Goal: Information Seeking & Learning: Learn about a topic

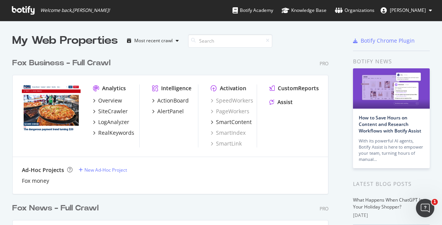
click at [70, 97] on img "grid" at bounding box center [51, 107] width 59 height 47
click at [294, 87] on div "CustomReports" at bounding box center [298, 88] width 41 height 8
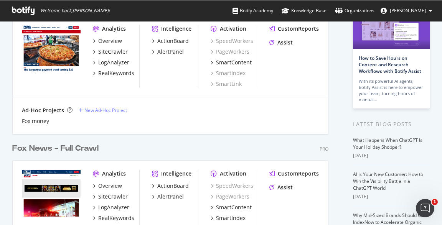
scroll to position [106, 0]
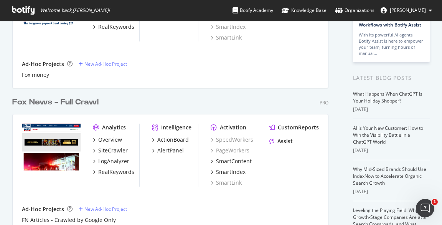
click at [322, 101] on div "Pro" at bounding box center [324, 102] width 9 height 7
click at [69, 98] on div "Fox News - Full Crawl" at bounding box center [55, 102] width 86 height 11
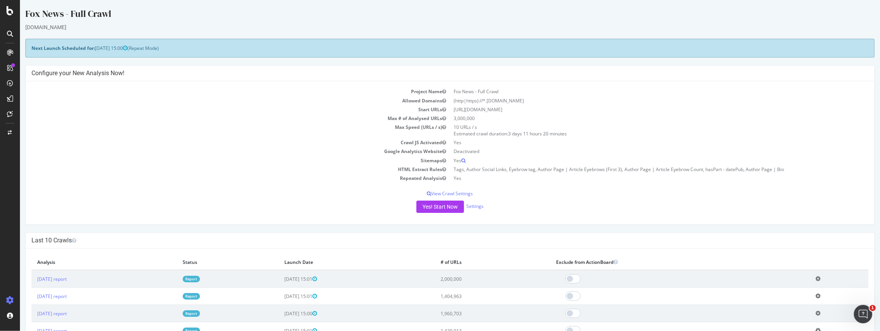
scroll to position [1, 0]
click at [40, 116] on div "CustomReports" at bounding box center [47, 119] width 38 height 8
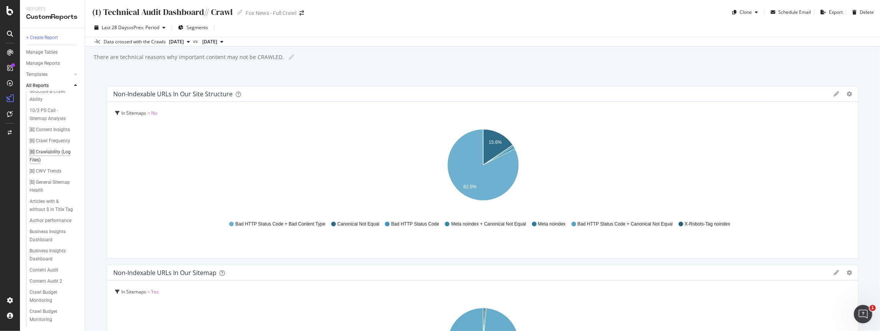
scroll to position [128, 0]
click at [57, 157] on div "[B] Crawlability (Log Files)" at bounding box center [52, 156] width 44 height 16
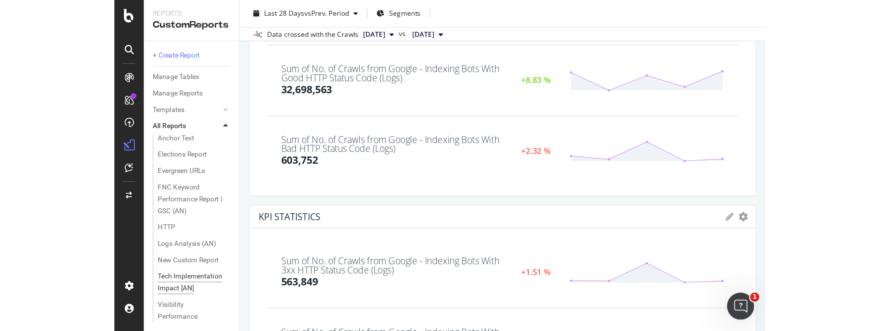
scroll to position [396, 0]
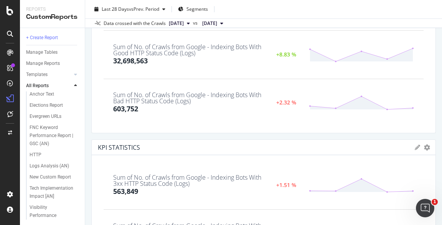
drag, startPoint x: 42, startPoint y: 192, endPoint x: 256, endPoint y: 39, distance: 262.9
click at [0, 0] on div "Reports CustomReports + Create Report Manage Tables Manage Reports Templates AI…" at bounding box center [221, 112] width 442 height 225
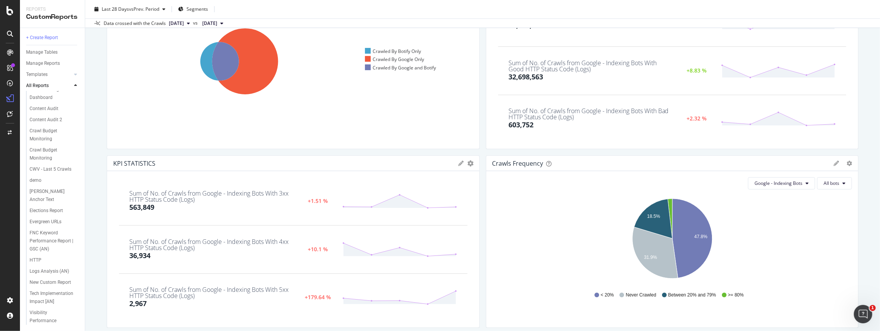
scroll to position [0, 0]
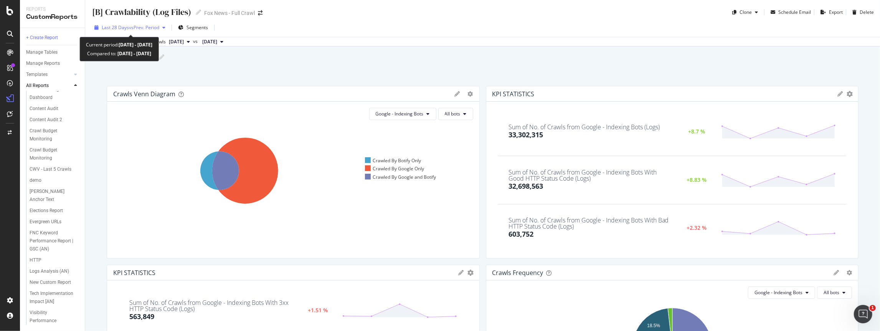
click at [163, 27] on div "button" at bounding box center [163, 27] width 9 height 5
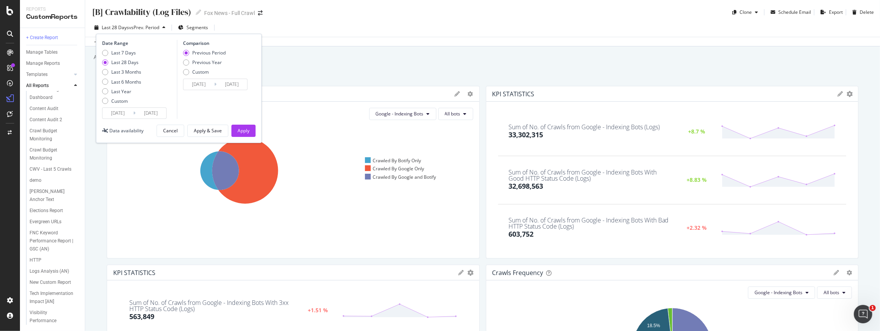
click at [121, 112] on input "2025/08/01" at bounding box center [117, 113] width 31 height 11
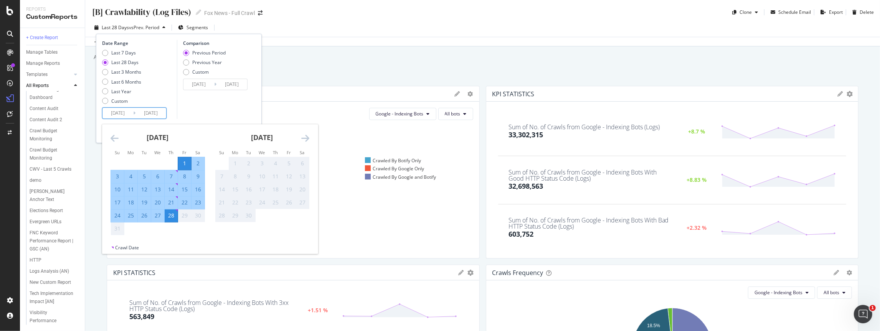
click at [117, 137] on icon "Move backward to switch to the previous month." at bounding box center [115, 138] width 8 height 9
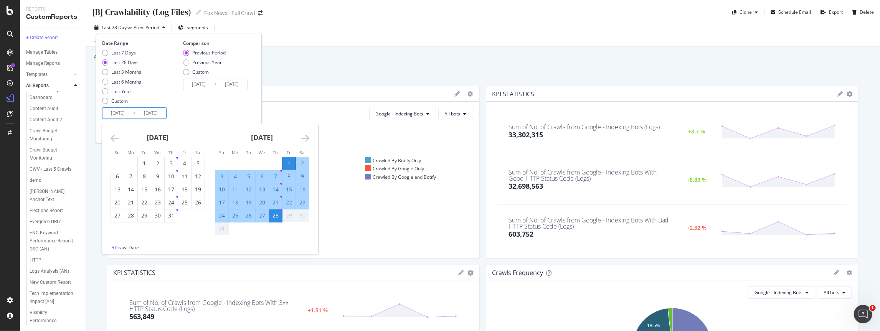
click at [304, 137] on icon "Move forward to switch to the next month." at bounding box center [305, 138] width 8 height 9
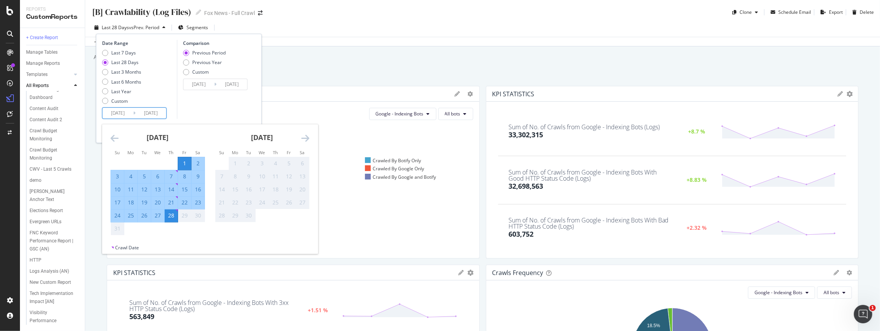
click at [189, 162] on div "1" at bounding box center [184, 164] width 13 height 8
click at [120, 224] on div "31" at bounding box center [117, 229] width 13 height 8
click at [158, 115] on input "2025/08/28" at bounding box center [150, 113] width 31 height 11
click at [165, 112] on input "2025/08/28" at bounding box center [150, 113] width 31 height 11
click at [184, 107] on div "Comparison Previous Period Previous Year Custom 2025/07/04 Navigate forward to …" at bounding box center [213, 79] width 73 height 79
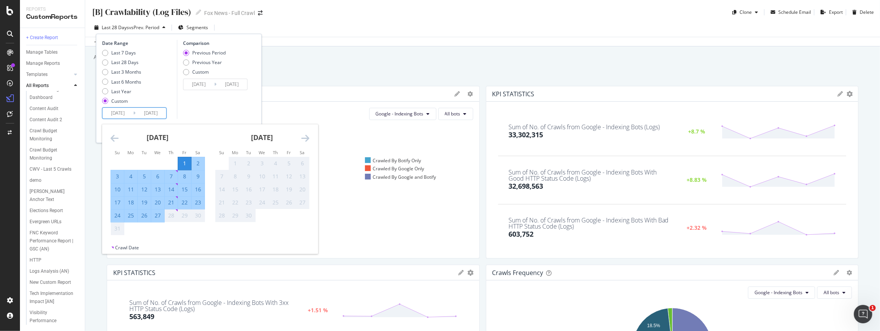
type input "2025/08/28"
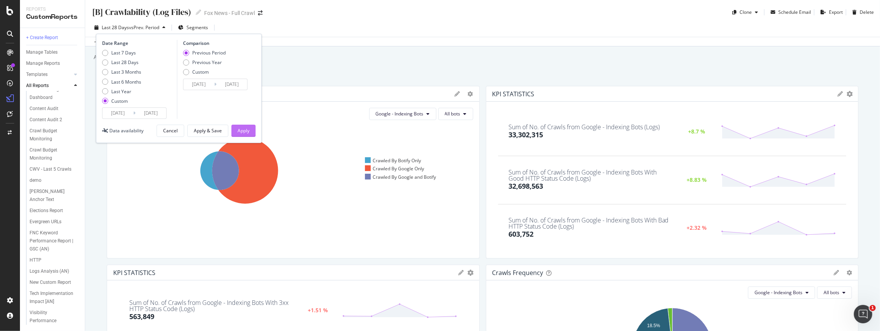
click at [241, 130] on div "Apply" at bounding box center [244, 130] width 12 height 7
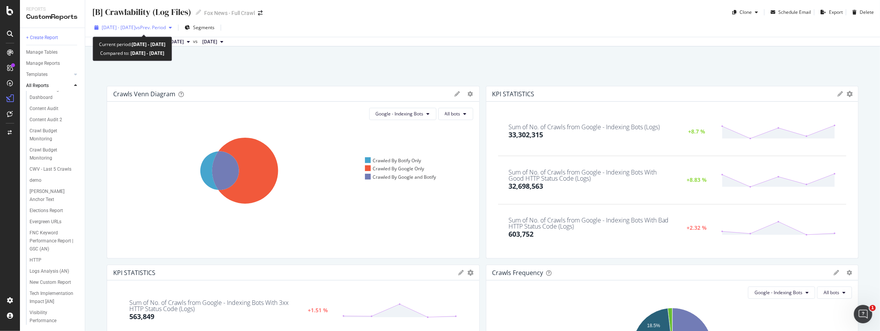
click at [129, 26] on span "[DATE] - [DATE]" at bounding box center [119, 27] width 34 height 7
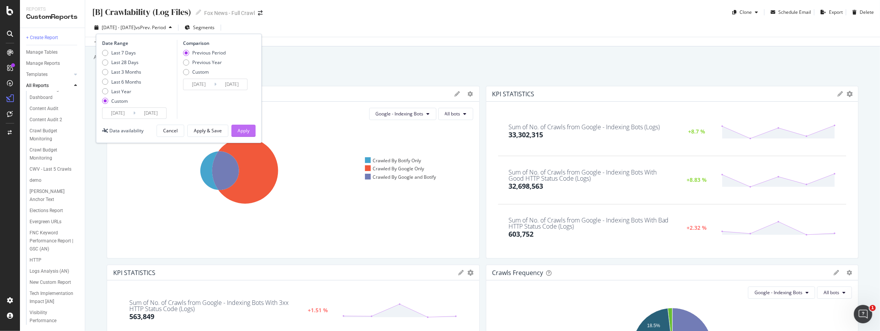
click at [236, 130] on button "Apply" at bounding box center [243, 131] width 24 height 12
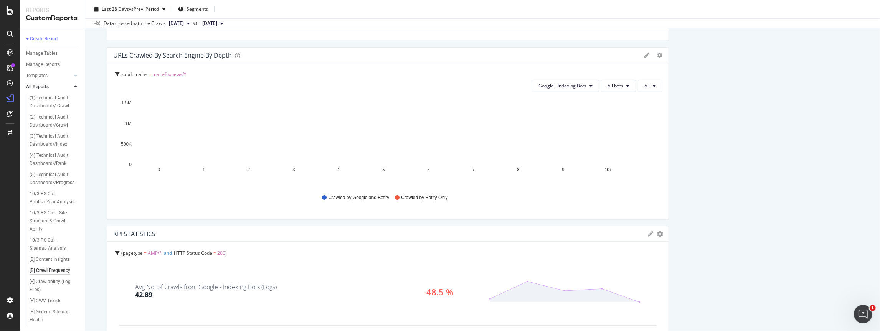
scroll to position [568, 0]
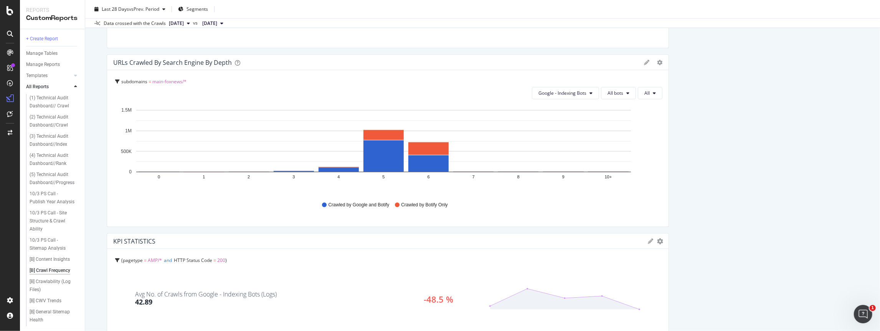
click at [184, 22] on span "[DATE]" at bounding box center [176, 23] width 15 height 7
click at [217, 22] on span "[DATE]" at bounding box center [209, 23] width 15 height 7
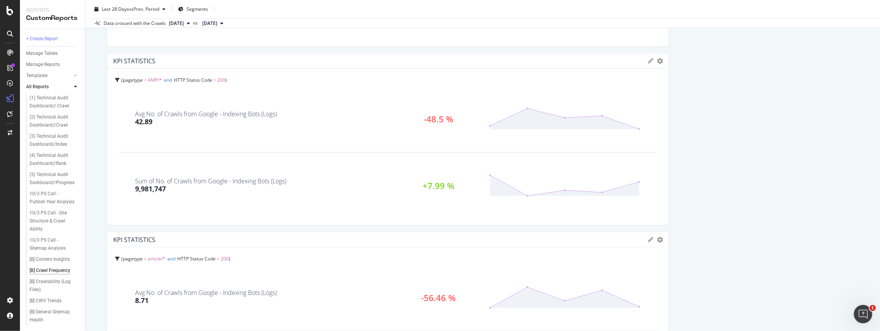
scroll to position [748, 0]
click at [216, 116] on div "Avg No. of Crawls from Google - Indexing Bots (Logs)" at bounding box center [206, 114] width 142 height 6
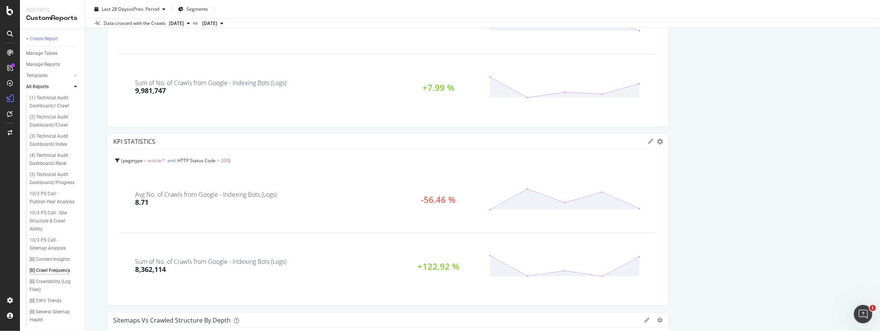
scroll to position [853, 0]
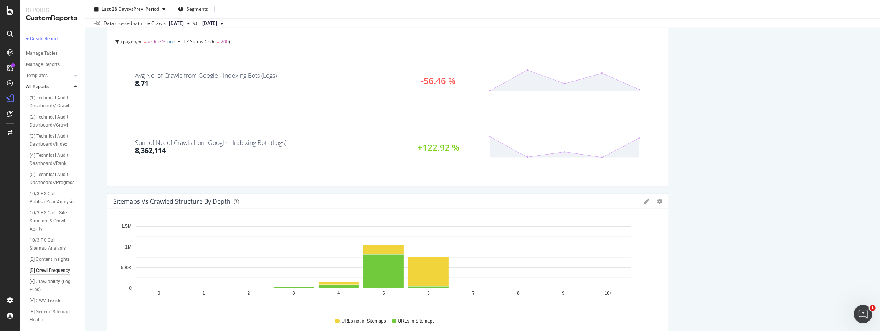
click at [201, 117] on div "Sum of No. of Crawls from Google - Indexing Bots (Logs) 8,362,114 +122.92 %" at bounding box center [388, 147] width 538 height 67
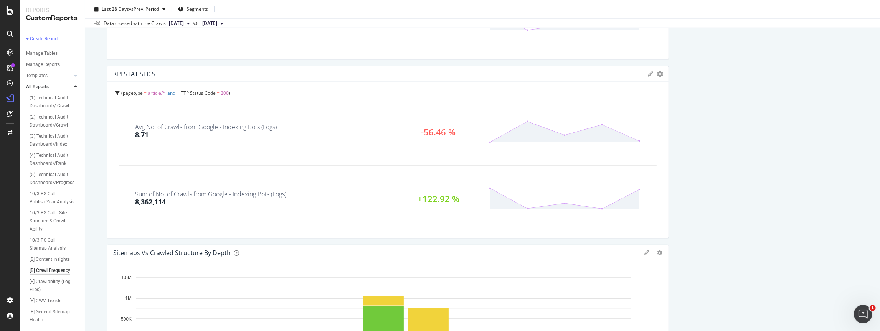
scroll to position [914, 0]
click at [660, 74] on icon "gear" at bounding box center [660, 74] width 6 height 6
drag, startPoint x: 699, startPoint y: 95, endPoint x: 685, endPoint y: 89, distance: 16.0
click at [652, 74] on icon at bounding box center [650, 74] width 5 height 5
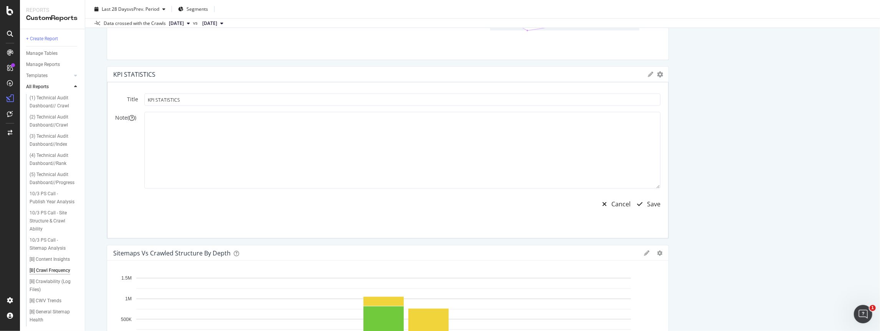
click at [652, 75] on icon at bounding box center [650, 74] width 5 height 5
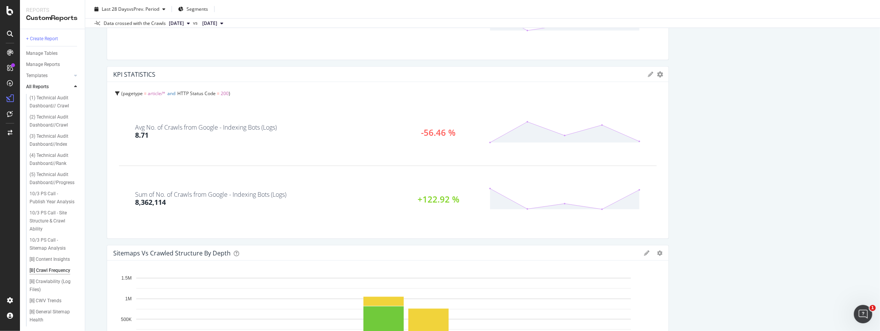
drag, startPoint x: 757, startPoint y: 88, endPoint x: 739, endPoint y: 86, distance: 18.9
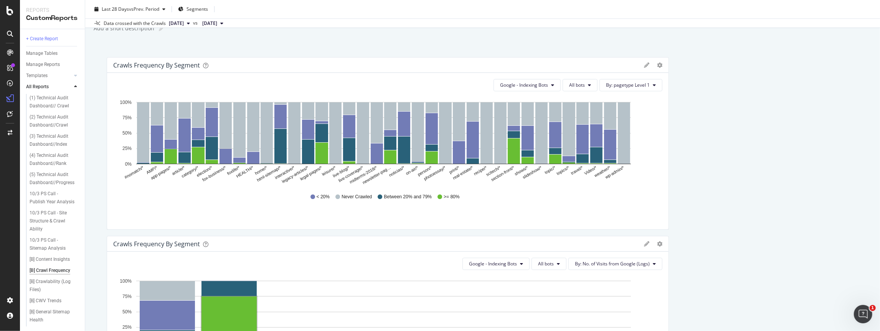
scroll to position [0, 0]
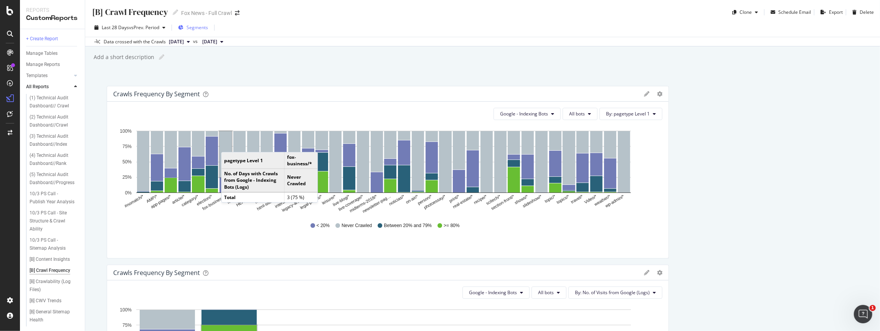
click at [196, 31] on div "Segments" at bounding box center [193, 28] width 30 height 12
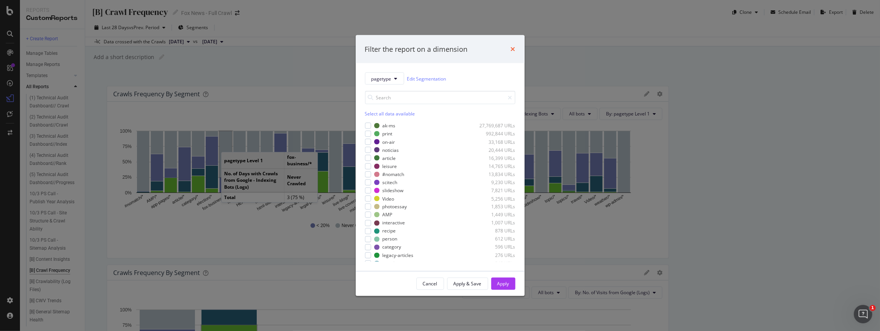
click at [512, 47] on icon "times" at bounding box center [513, 49] width 5 height 6
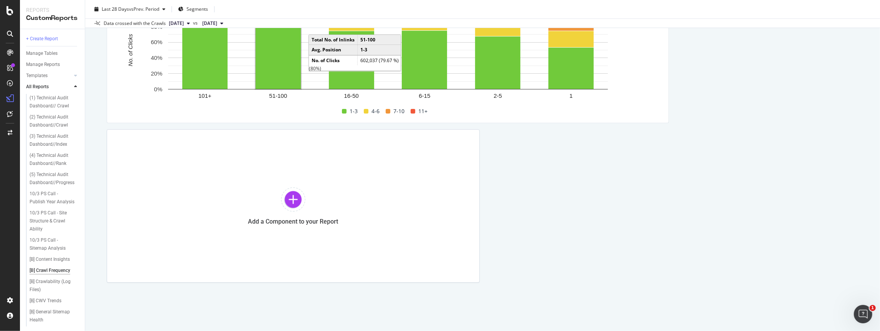
scroll to position [2281, 0]
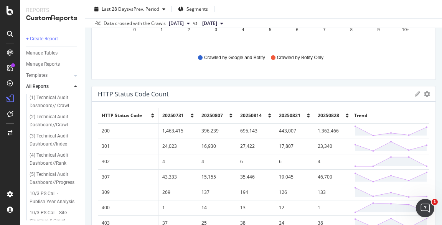
scroll to position [162, 0]
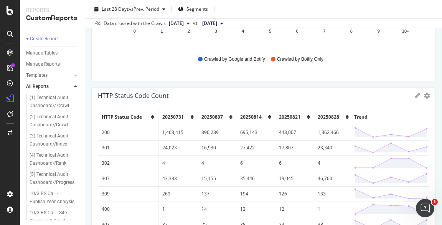
click at [217, 22] on span "[DATE]" at bounding box center [209, 23] width 15 height 7
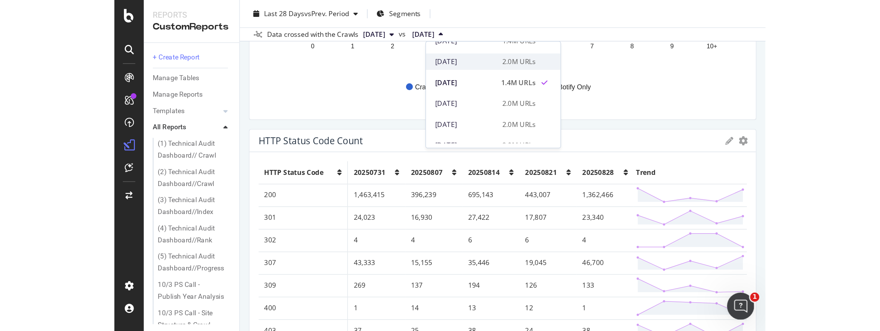
scroll to position [47, 0]
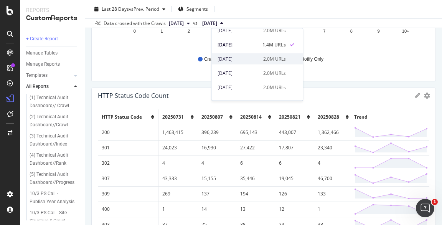
click at [259, 59] on div "[DATE] 2.0M URLs" at bounding box center [252, 58] width 68 height 7
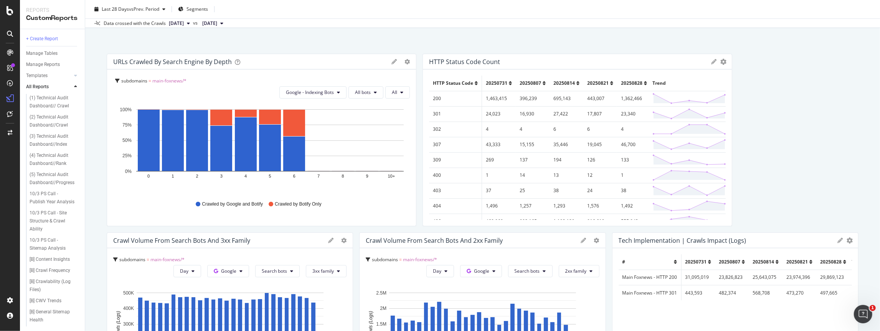
click at [442, 61] on icon at bounding box center [713, 61] width 5 height 5
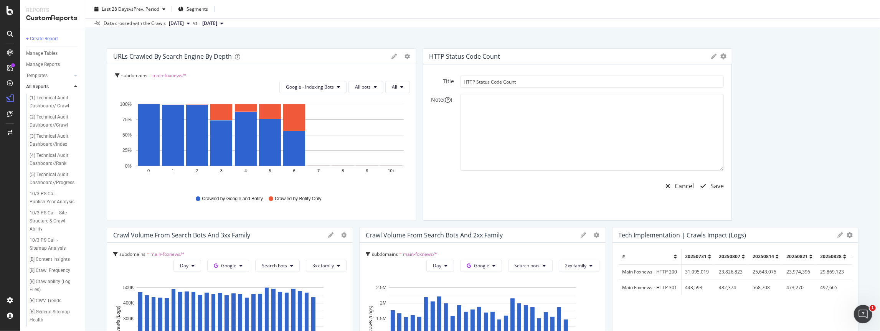
scroll to position [19, 0]
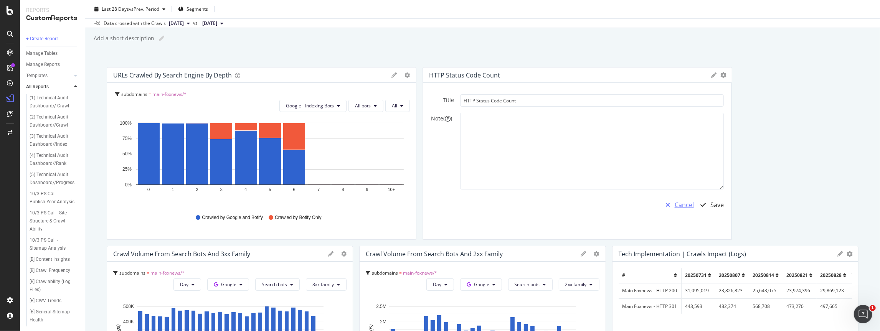
click at [442, 203] on div "Cancel" at bounding box center [684, 205] width 19 height 9
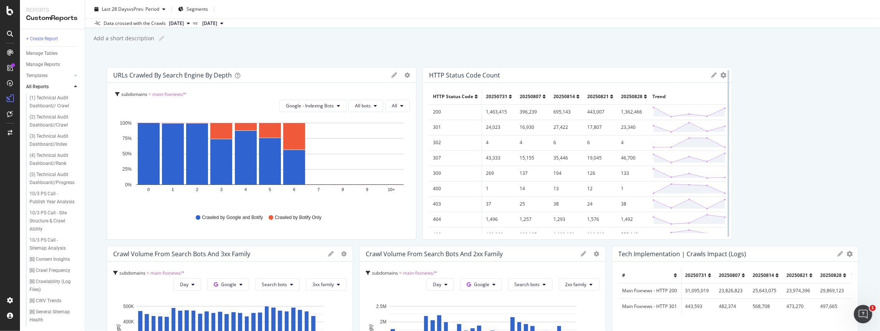
click at [442, 75] on div at bounding box center [728, 153] width 8 height 173
click at [442, 75] on icon "gear" at bounding box center [723, 75] width 6 height 6
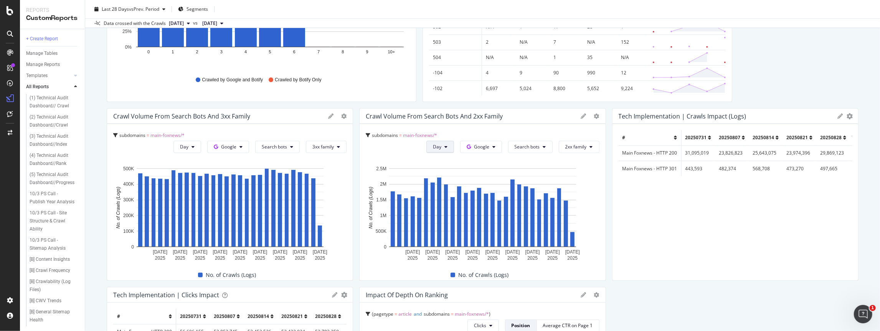
scroll to position [160, 0]
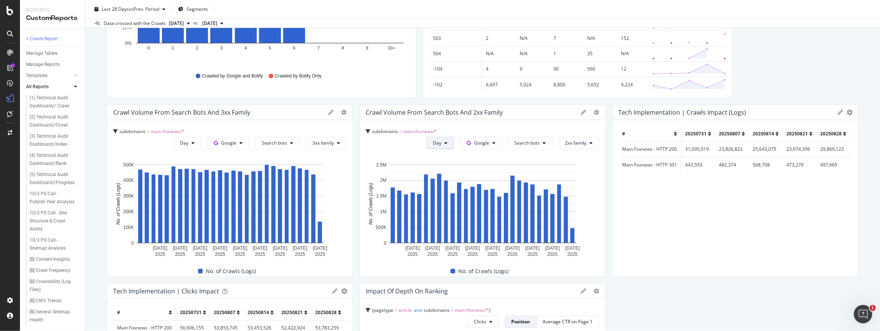
click at [441, 143] on span "Day" at bounding box center [437, 143] width 8 height 7
click at [442, 187] on span "Month" at bounding box center [442, 186] width 14 height 7
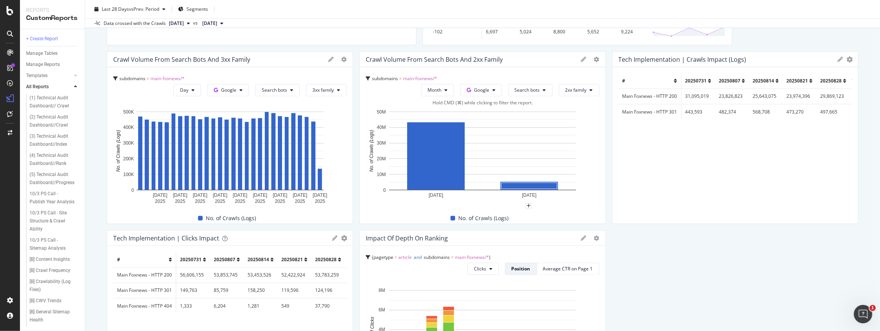
scroll to position [216, 0]
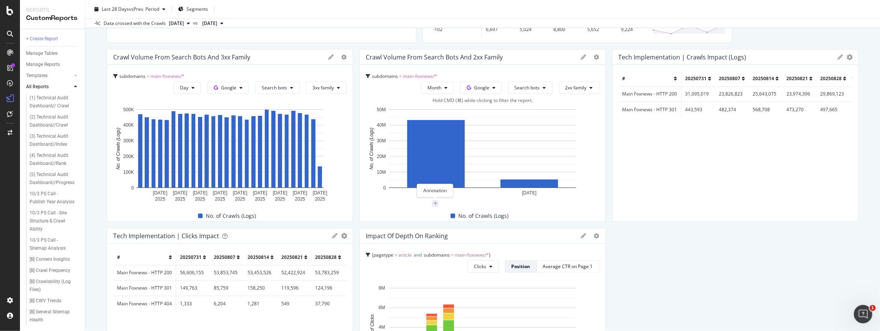
click at [435, 203] on icon "plus" at bounding box center [435, 203] width 4 height 5
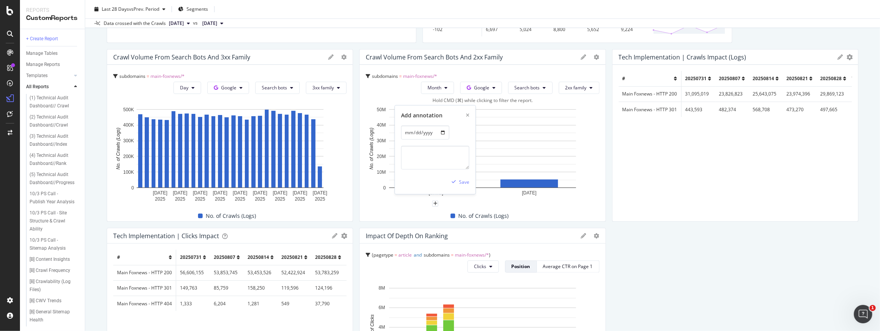
click at [409, 202] on rect "A chart." at bounding box center [483, 155] width 234 height 98
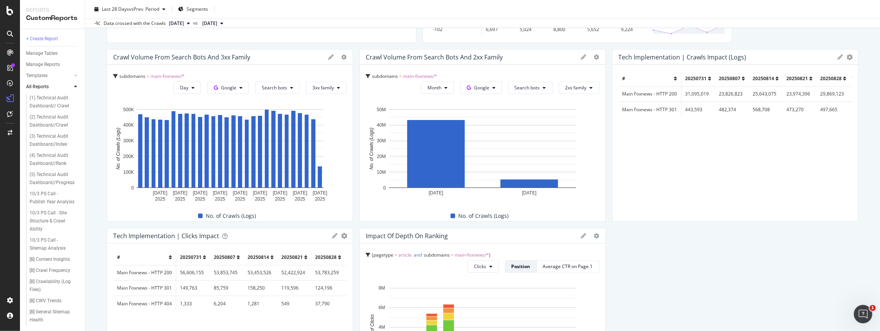
click at [184, 23] on span "[DATE]" at bounding box center [176, 23] width 15 height 7
click at [196, 81] on div "[DATE]" at bounding box center [188, 79] width 41 height 7
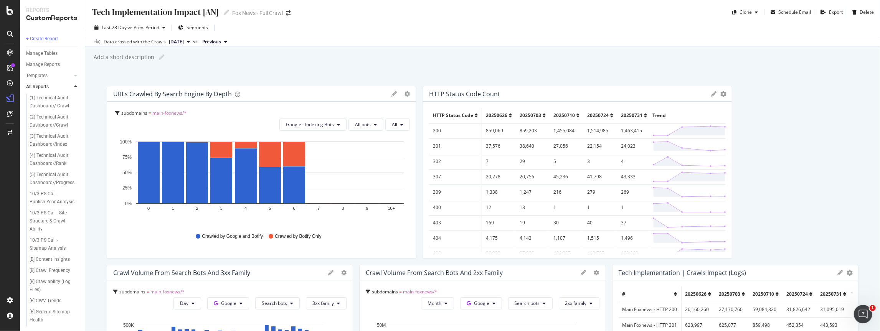
click at [221, 42] on span "Previous" at bounding box center [211, 41] width 19 height 7
click at [193, 42] on button "[DATE]" at bounding box center [179, 41] width 27 height 9
click at [193, 67] on div "[DATE]" at bounding box center [188, 67] width 41 height 7
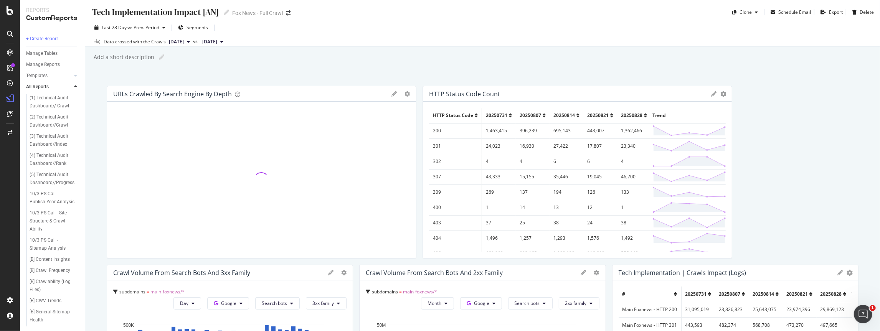
click at [217, 39] on span "2025 Jul. 24th" at bounding box center [209, 41] width 15 height 7
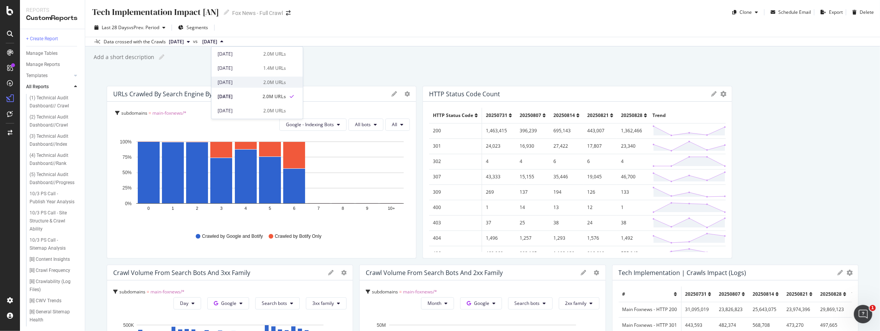
scroll to position [44, 0]
click at [264, 82] on div "2.0M URLs" at bounding box center [274, 80] width 23 height 7
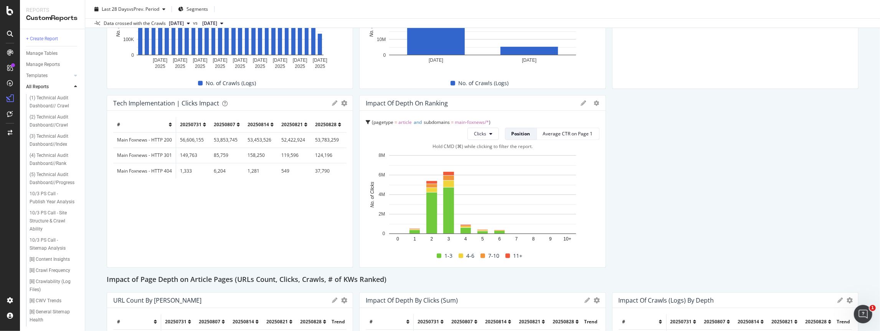
scroll to position [348, 0]
click at [442, 104] on icon at bounding box center [583, 103] width 5 height 5
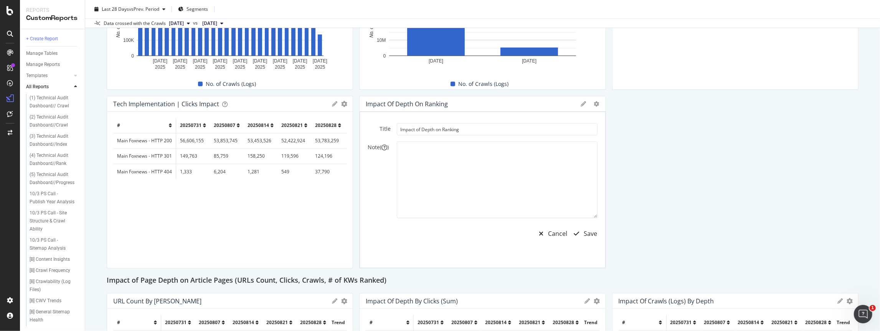
click at [442, 104] on icon at bounding box center [583, 103] width 5 height 5
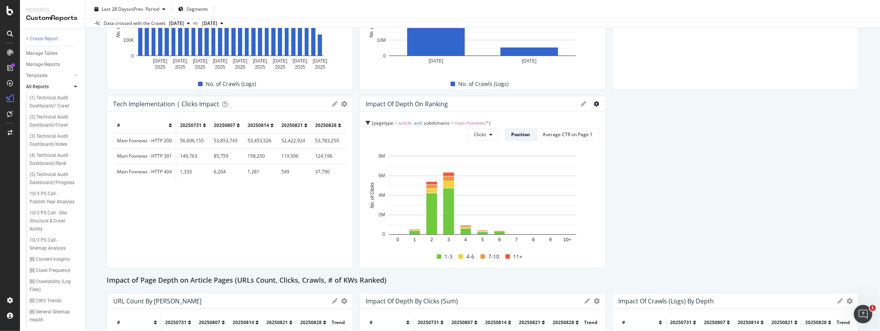
click at [442, 101] on icon at bounding box center [596, 103] width 5 height 5
click at [442, 143] on span "Table" at bounding box center [642, 143] width 58 height 7
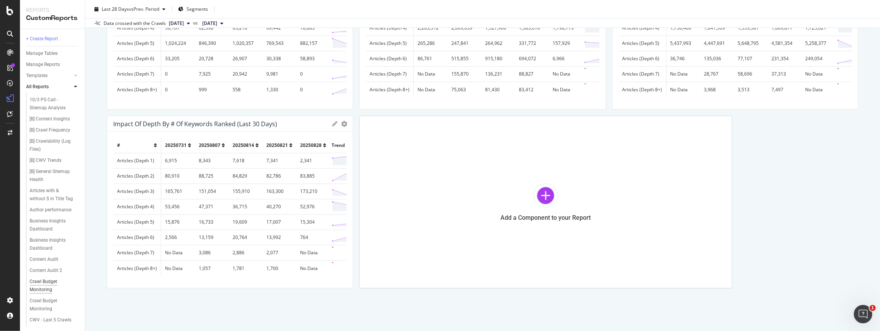
scroll to position [0, 0]
click at [42, 224] on div "Visibility Performance" at bounding box center [51, 317] width 43 height 16
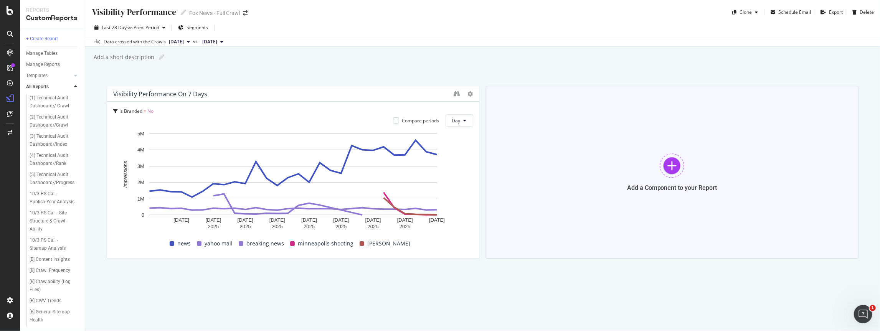
click at [442, 164] on div at bounding box center [672, 165] width 25 height 25
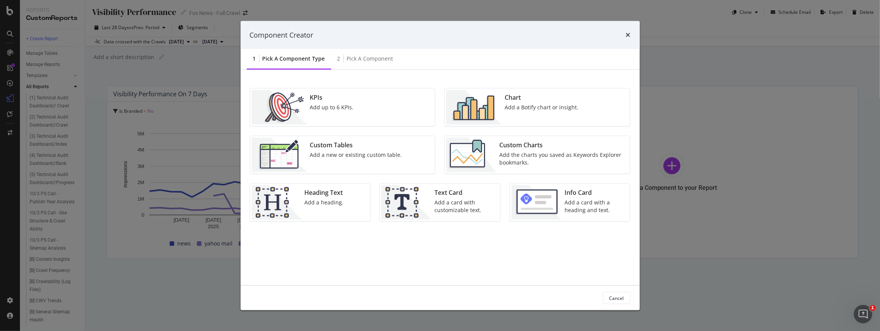
click at [442, 108] on div "Add a Botify chart or insight." at bounding box center [542, 108] width 74 height 8
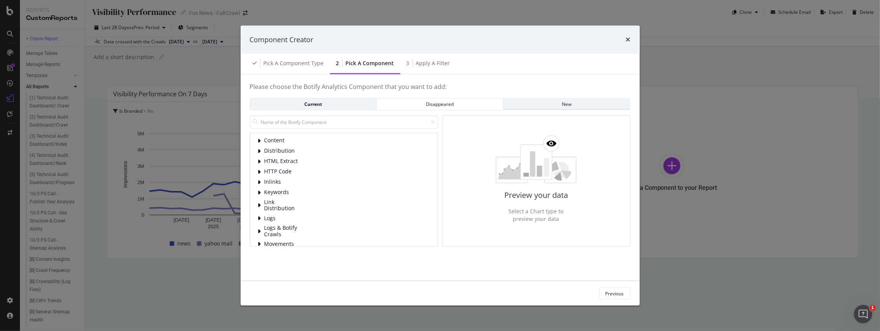
click at [442, 101] on div "New" at bounding box center [567, 104] width 114 height 7
click at [291, 223] on span "Performance" at bounding box center [281, 226] width 34 height 7
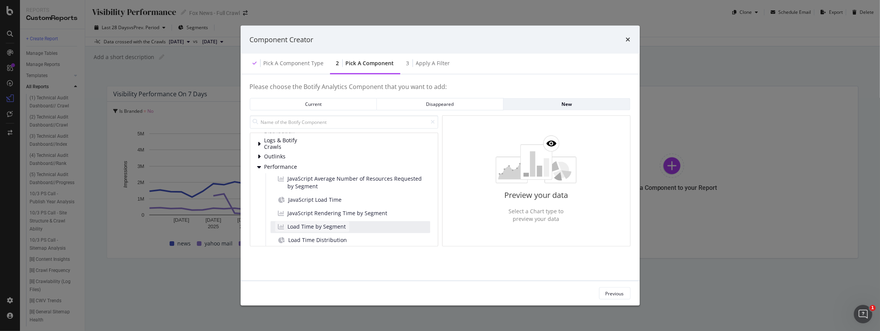
scroll to position [74, 0]
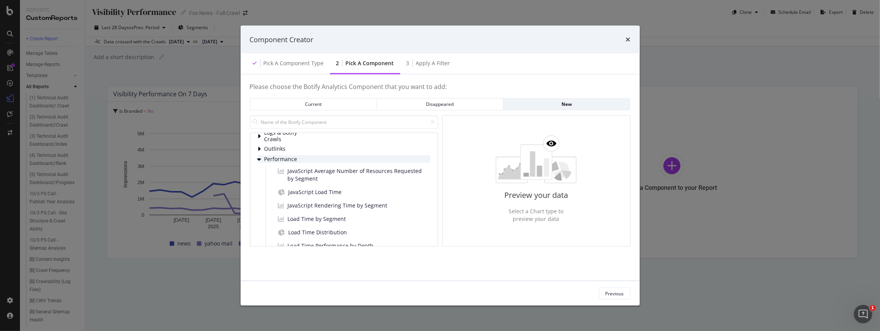
click at [281, 159] on span "Performance" at bounding box center [281, 159] width 34 height 7
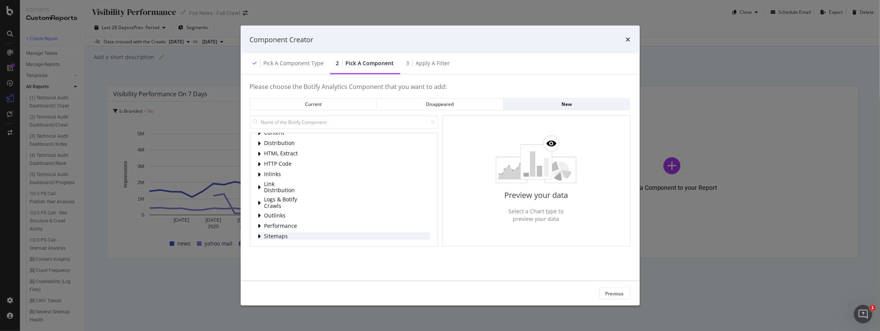
click at [280, 224] on span "Sitemaps" at bounding box center [281, 236] width 34 height 7
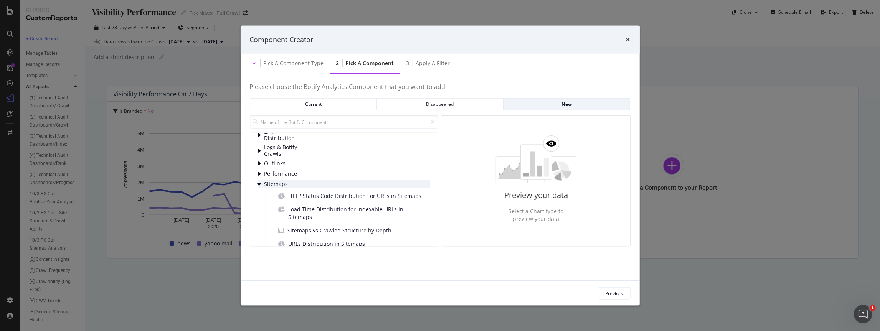
click at [287, 185] on span "Sitemaps" at bounding box center [281, 184] width 34 height 7
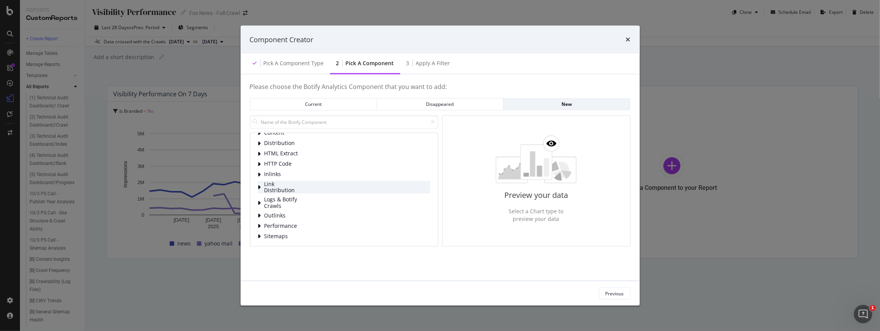
scroll to position [0, 0]
click at [280, 139] on span "Content" at bounding box center [281, 140] width 34 height 7
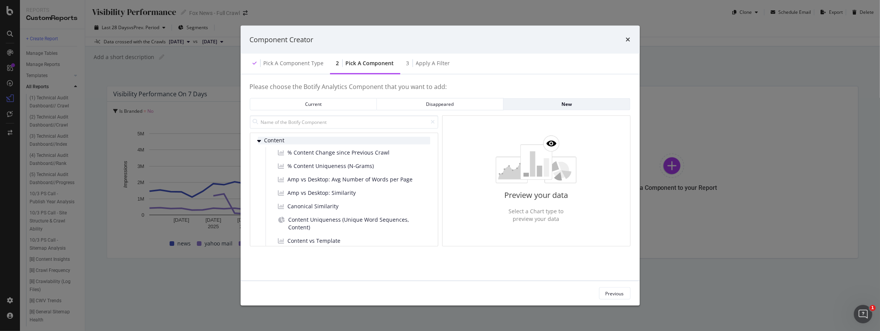
click at [275, 140] on span "Content" at bounding box center [281, 140] width 34 height 7
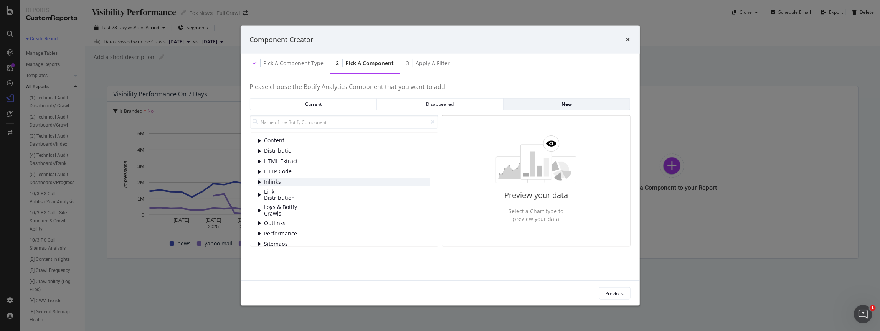
click at [277, 180] on span "Inlinks" at bounding box center [281, 182] width 34 height 7
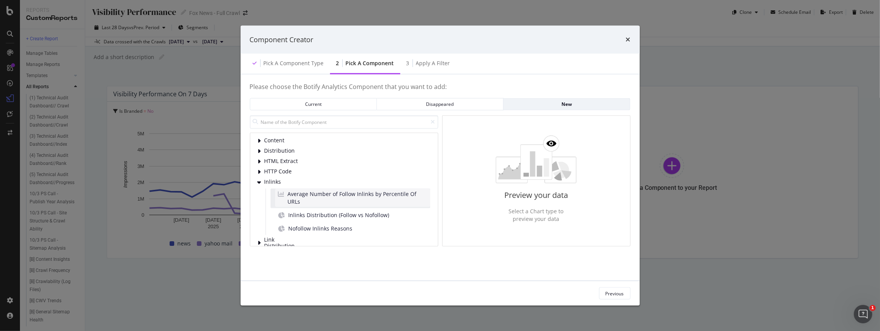
click at [312, 193] on span "Average Number of Follow Inlinks by Percentile Of URLs" at bounding box center [357, 197] width 139 height 15
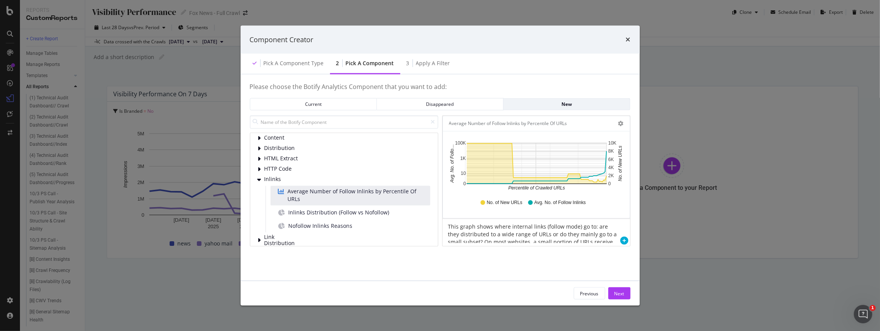
scroll to position [2, 0]
click at [442, 224] on div "Next" at bounding box center [619, 294] width 10 height 12
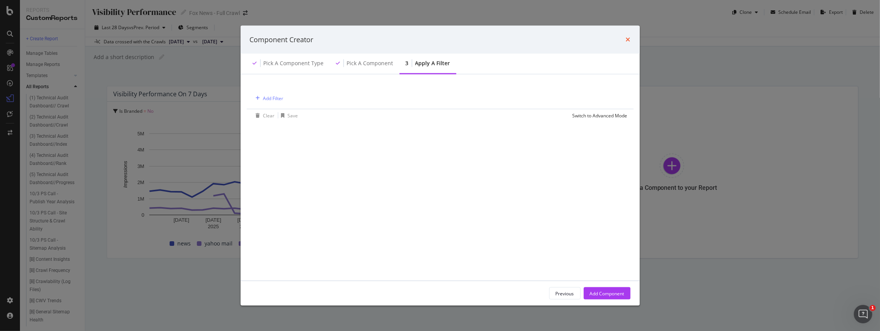
click at [442, 40] on icon "times" at bounding box center [628, 39] width 5 height 6
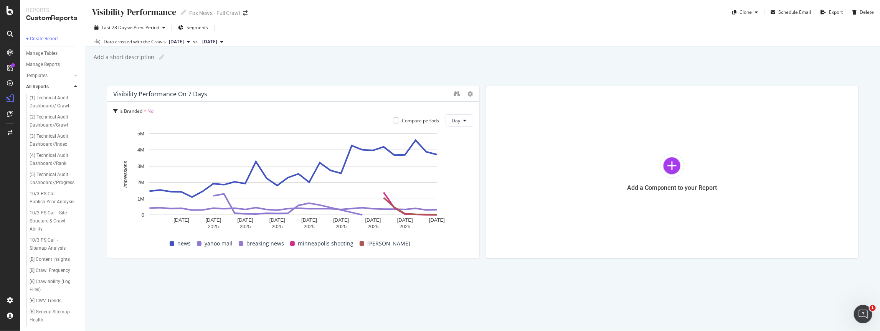
click at [217, 41] on span "[DATE]" at bounding box center [209, 41] width 15 height 7
click at [184, 41] on span "[DATE]" at bounding box center [176, 41] width 15 height 7
click at [196, 76] on div "[DATE]" at bounding box center [188, 78] width 41 height 7
click at [128, 42] on div "Data crossed with the Crawls" at bounding box center [135, 41] width 62 height 7
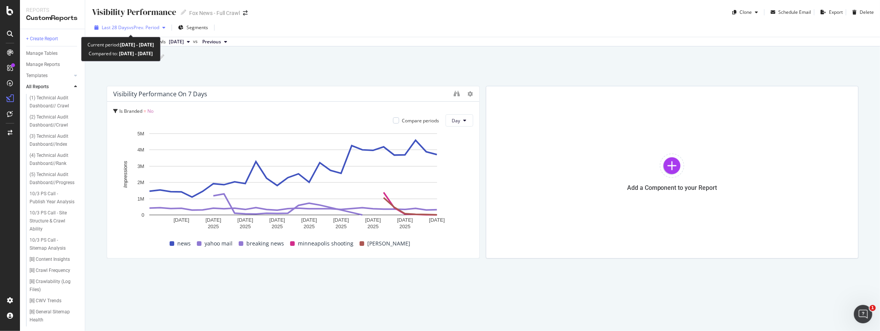
click at [153, 30] on span "vs Prev. Period" at bounding box center [144, 27] width 30 height 7
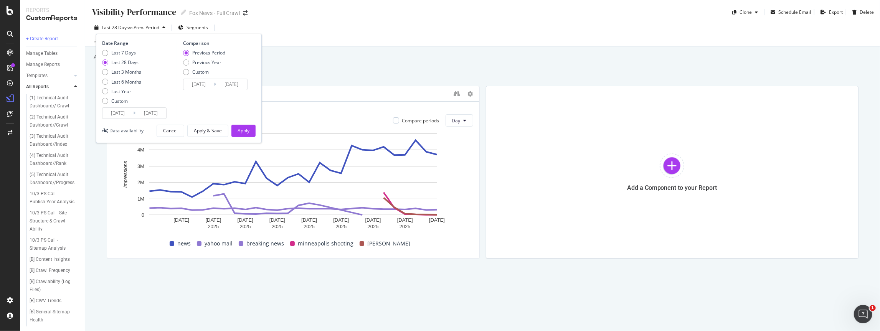
click at [310, 45] on div "Data crossed with the Crawls 2025 Jul. 3rd vs Previous" at bounding box center [482, 41] width 795 height 9
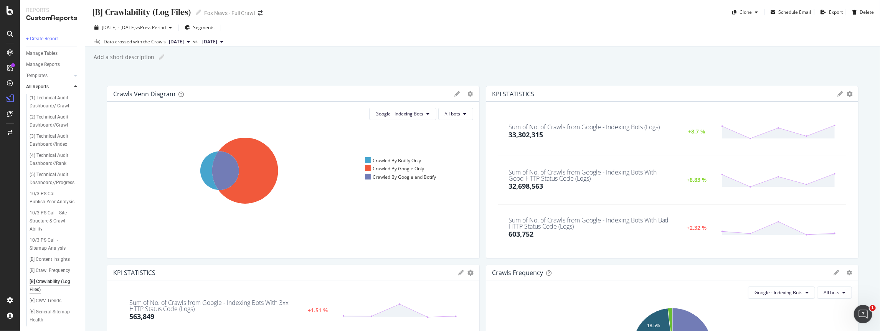
scroll to position [291, 0]
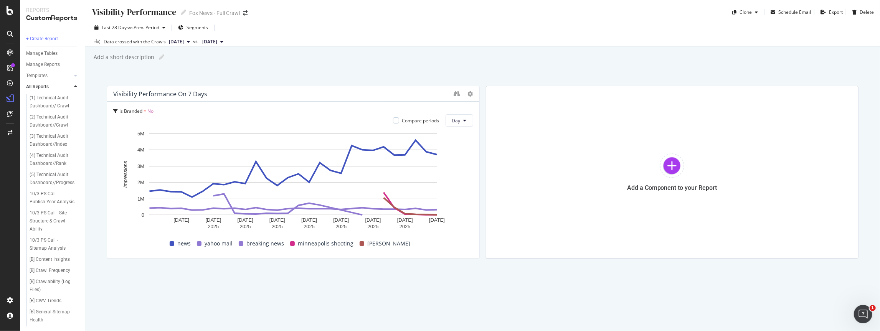
click at [211, 66] on div "Visibility Performance Visibility Performance Fox News - Full Crawl Clone Sched…" at bounding box center [482, 165] width 795 height 331
click at [126, 28] on span "Last 28 Days" at bounding box center [115, 27] width 27 height 7
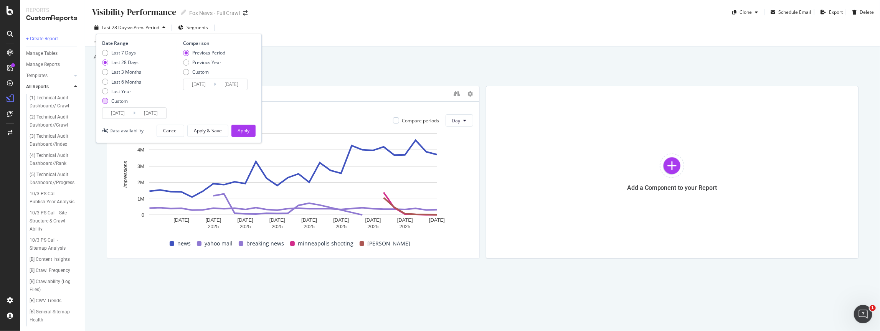
click at [115, 103] on div "Custom" at bounding box center [119, 101] width 16 height 7
click at [127, 114] on input "[DATE]" at bounding box center [117, 113] width 31 height 11
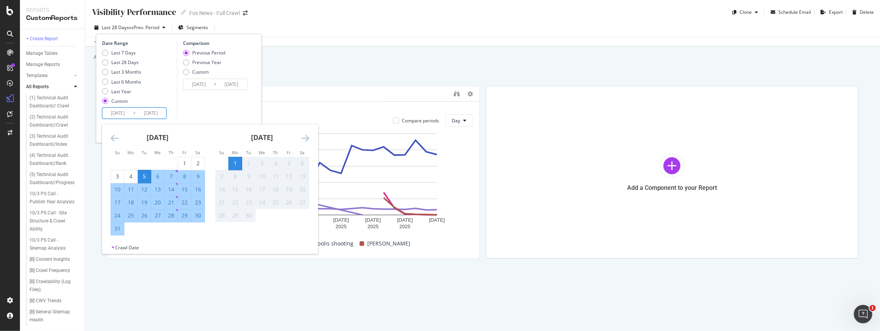
click at [163, 137] on strong "[DATE]" at bounding box center [158, 137] width 22 height 9
click at [183, 165] on div "1" at bounding box center [184, 164] width 13 height 8
type input "[DATE]"
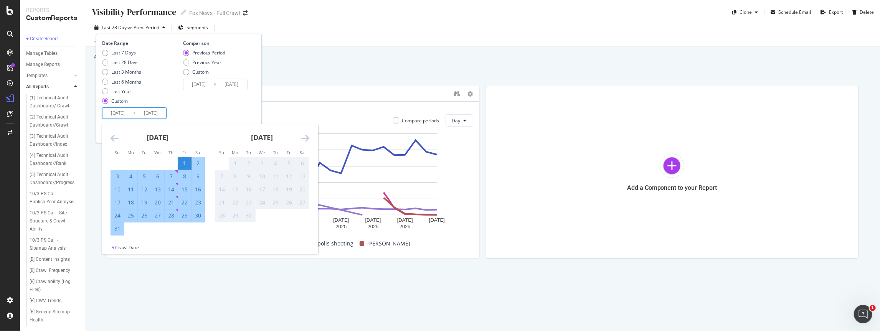
click at [120, 227] on div "31" at bounding box center [117, 229] width 13 height 8
type input "[DATE]"
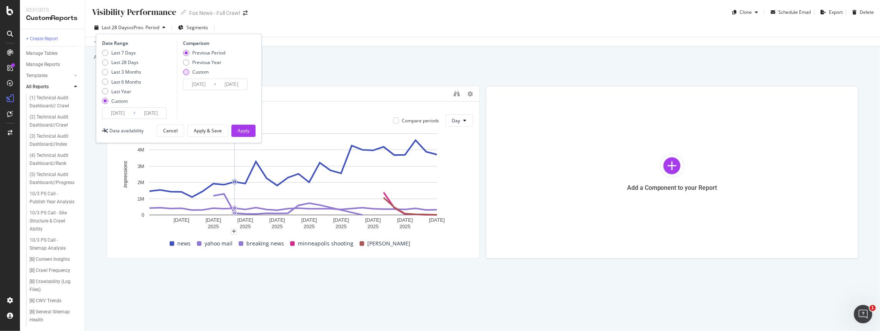
click at [188, 71] on div "Custom" at bounding box center [186, 72] width 6 height 6
drag, startPoint x: 242, startPoint y: 130, endPoint x: 218, endPoint y: 114, distance: 30.1
click at [218, 114] on div "Date Range Last 7 Days Last 28 Days Last 3 Months Last 6 Months Last Year Custo…" at bounding box center [179, 88] width 166 height 109
click at [219, 128] on div "Apply & Save" at bounding box center [208, 130] width 28 height 7
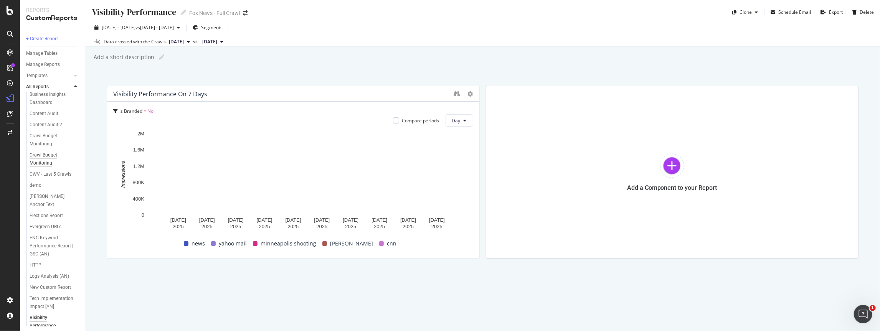
scroll to position [291, 0]
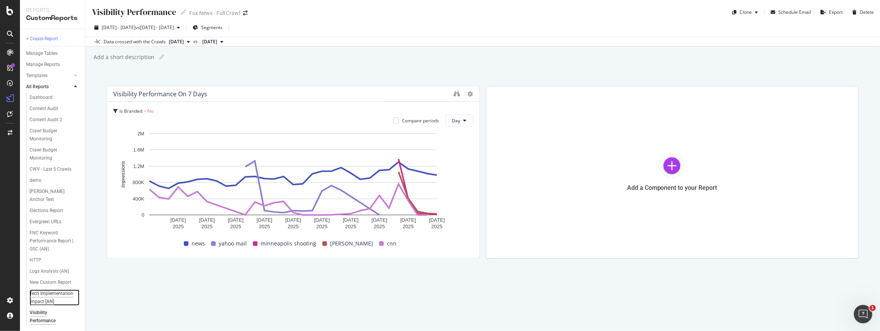
click at [51, 297] on div "Tech Implementation Impact [AN]" at bounding box center [52, 298] width 45 height 16
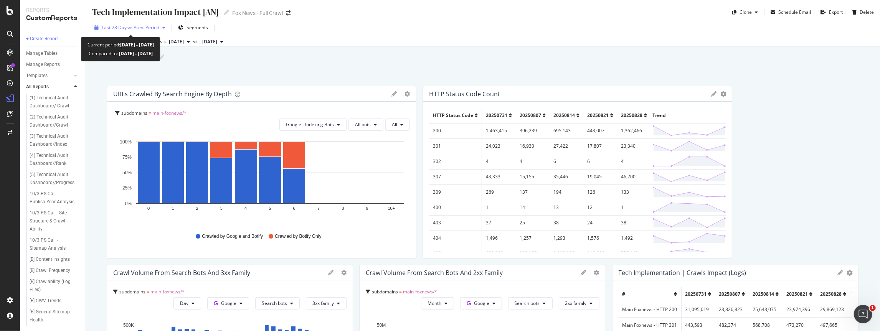
click at [142, 25] on span "vs Prev. Period" at bounding box center [144, 27] width 30 height 7
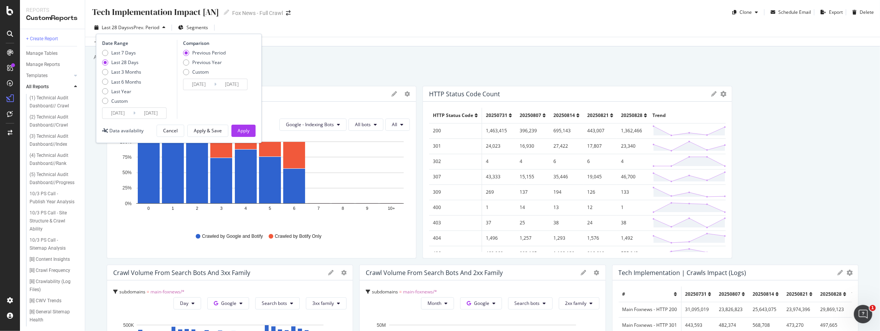
click at [129, 112] on input "[DATE]" at bounding box center [117, 113] width 31 height 11
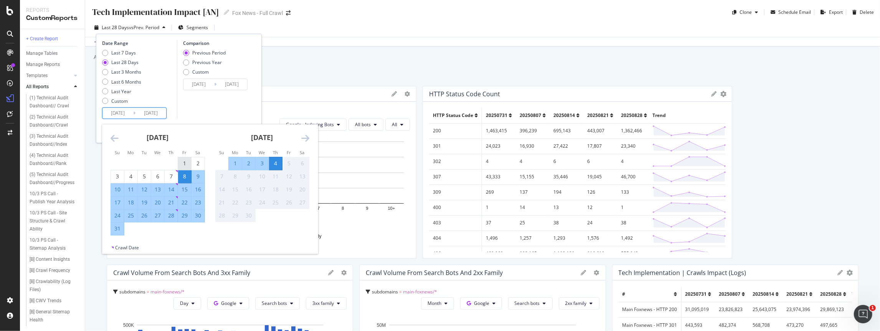
click at [188, 162] on div "1" at bounding box center [184, 164] width 13 height 8
type input "[DATE]"
click at [118, 228] on div "31" at bounding box center [117, 229] width 13 height 8
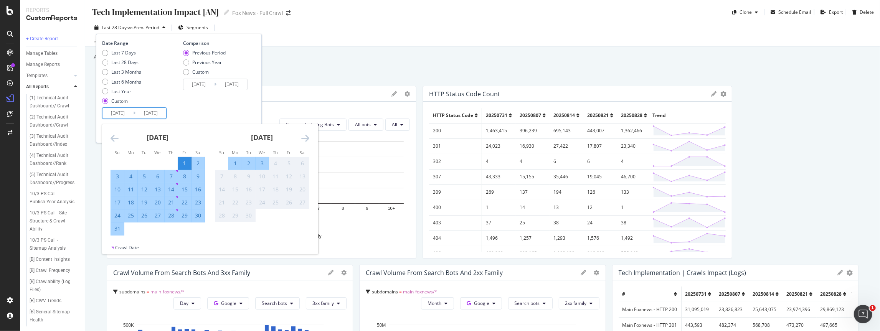
type input "[DATE]"
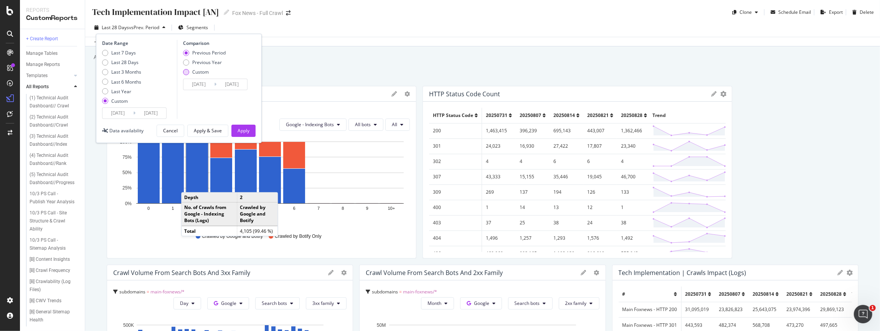
click at [195, 70] on div "Custom" at bounding box center [200, 72] width 16 height 7
click at [251, 127] on button "Apply" at bounding box center [243, 131] width 24 height 12
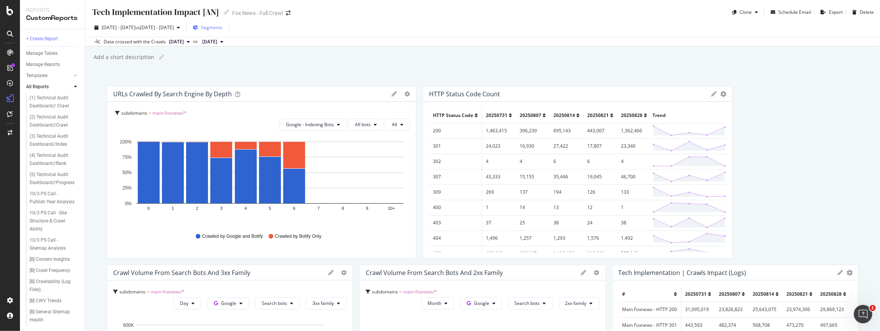
click at [223, 27] on span "Segments" at bounding box center [211, 27] width 21 height 7
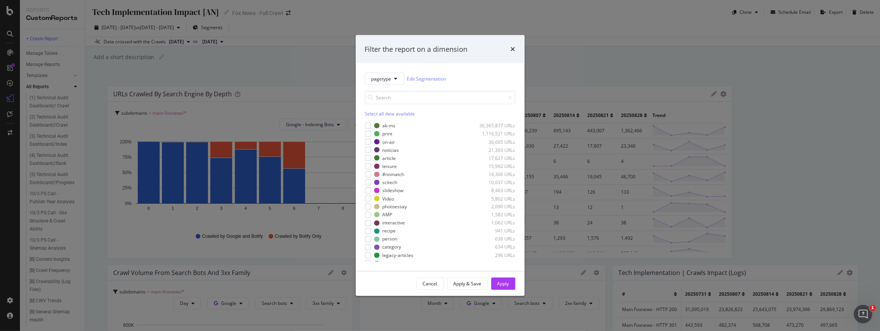
click at [336, 62] on div "Filter the report on a dimension pagetype Edit Segmentation Select all data ava…" at bounding box center [440, 165] width 880 height 331
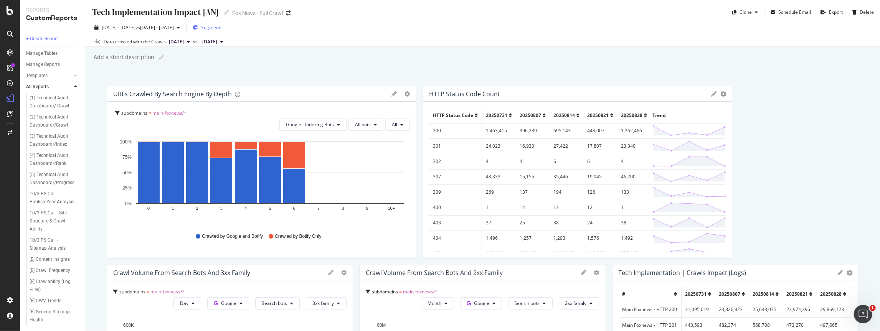
click at [223, 25] on span "Segments" at bounding box center [211, 27] width 21 height 7
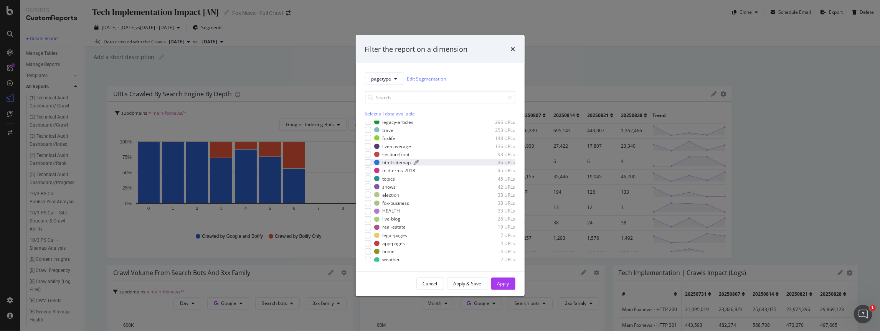
scroll to position [150, 0]
drag, startPoint x: 439, startPoint y: 284, endPoint x: 435, endPoint y: 281, distance: 4.4
click at [439, 284] on button "Cancel" at bounding box center [430, 284] width 28 height 12
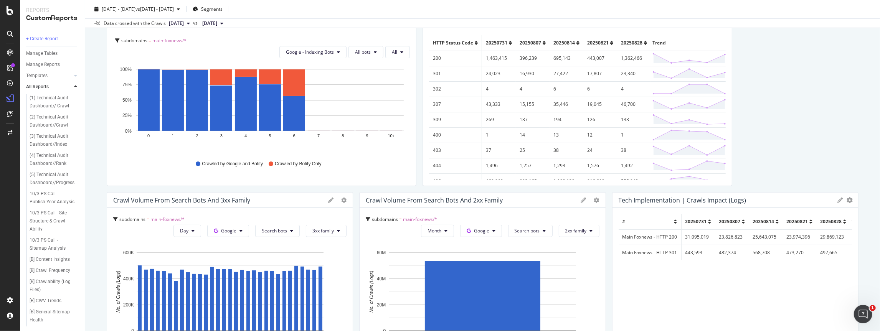
scroll to position [0, 0]
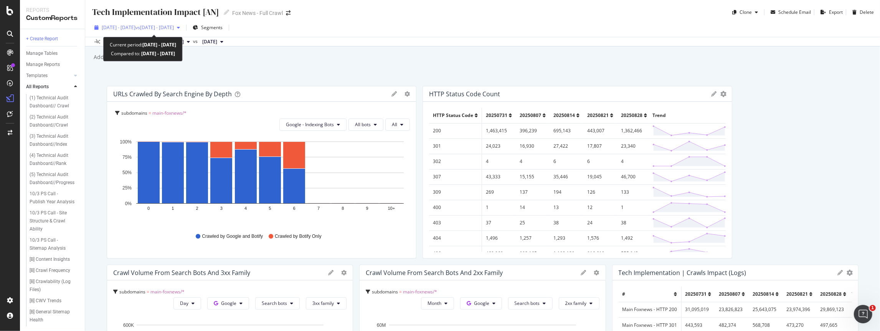
click at [115, 30] on span "[DATE] - [DATE]" at bounding box center [119, 27] width 34 height 7
click at [309, 57] on div "Add a short description Add a short description" at bounding box center [486, 57] width 787 height 12
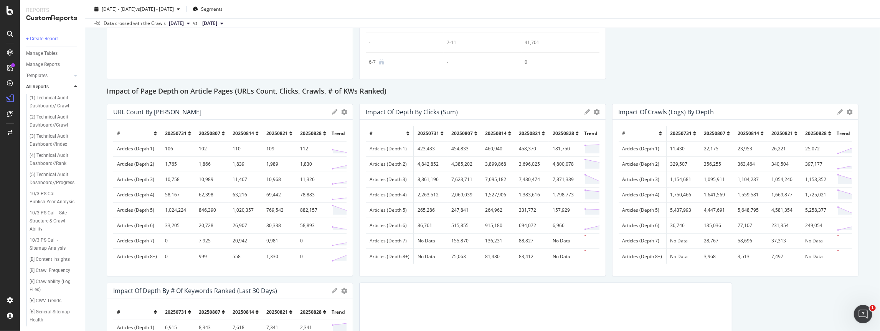
scroll to position [709, 0]
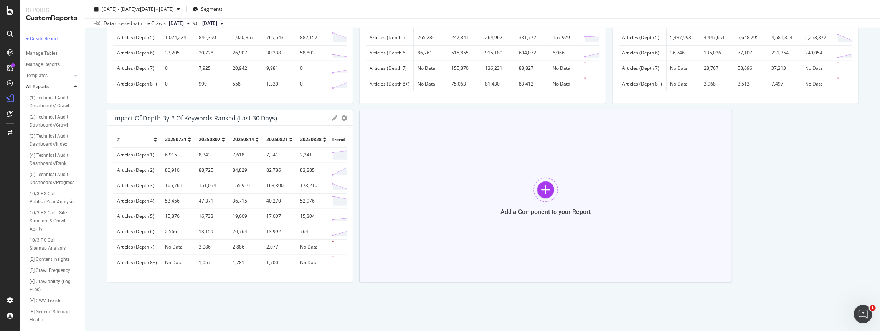
click at [553, 194] on div at bounding box center [545, 190] width 25 height 25
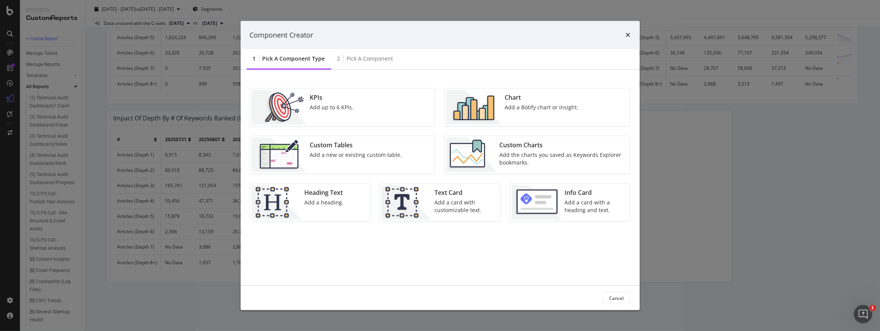
click at [486, 105] on img "modal" at bounding box center [473, 107] width 55 height 35
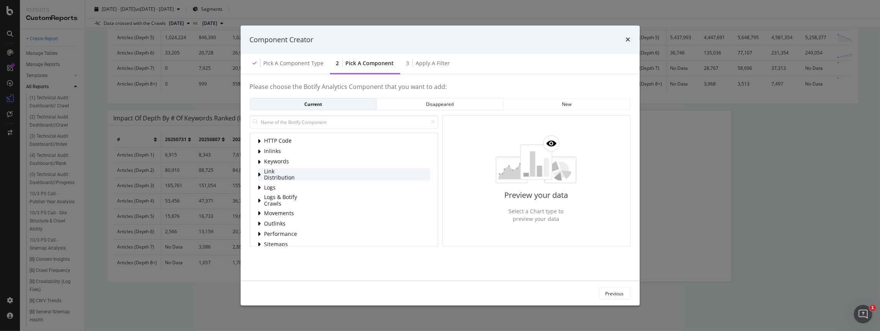
scroll to position [38, 0]
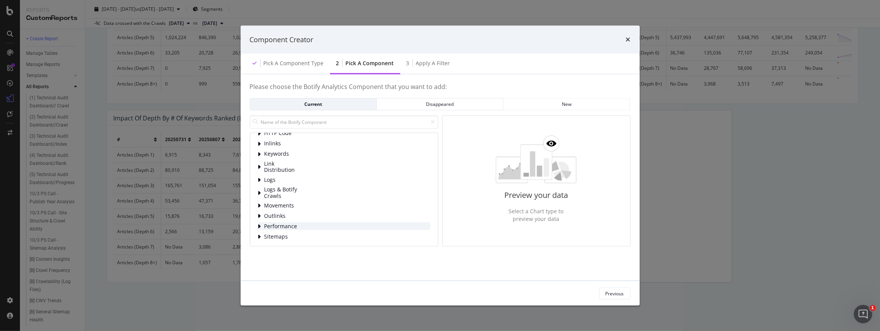
click at [289, 227] on span "Performance" at bounding box center [281, 226] width 34 height 7
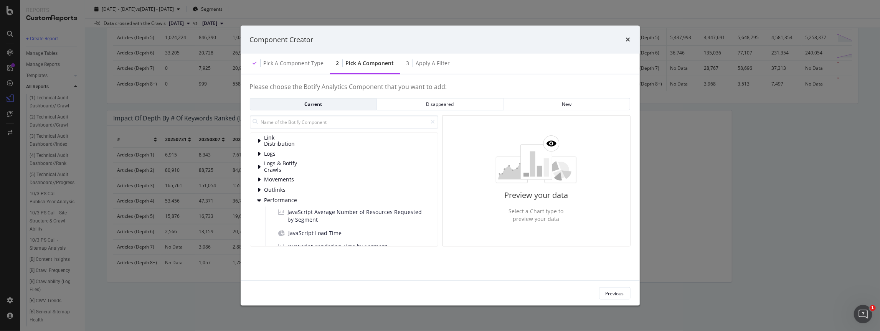
scroll to position [140, 0]
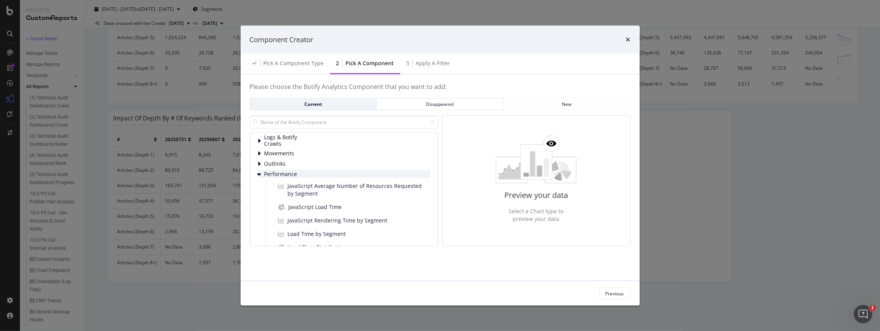
click at [280, 173] on span "Performance" at bounding box center [281, 174] width 34 height 7
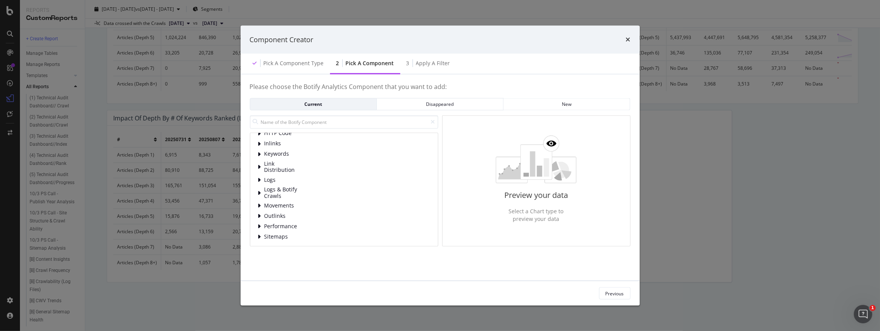
scroll to position [0, 0]
click at [284, 182] on span "Inlinks" at bounding box center [281, 182] width 34 height 7
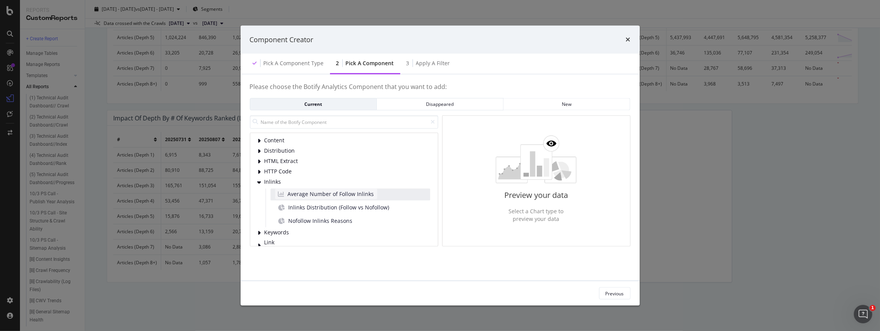
click at [322, 193] on span "Average Number of Follow Inlinks" at bounding box center [331, 194] width 86 height 8
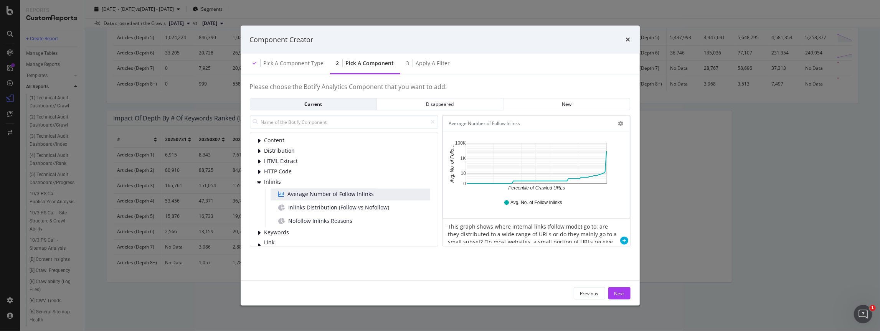
click at [627, 43] on div "times" at bounding box center [628, 40] width 5 height 10
click at [433, 64] on div "Apply a Filter" at bounding box center [433, 63] width 34 height 8
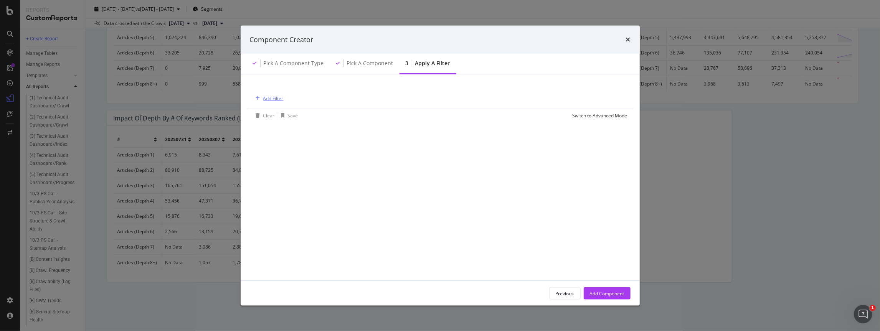
click at [272, 96] on div "Add Filter" at bounding box center [273, 98] width 20 height 7
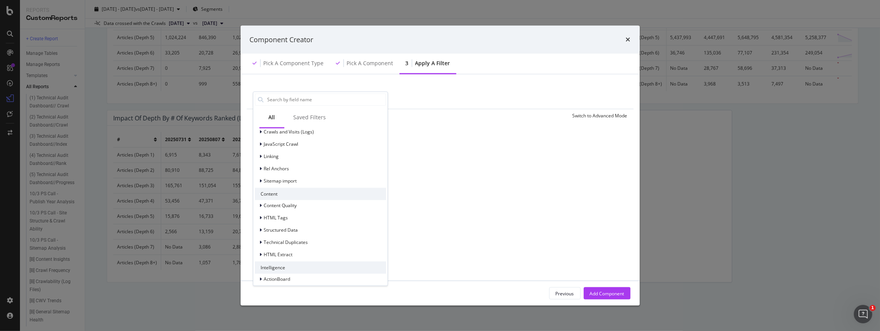
scroll to position [171, 0]
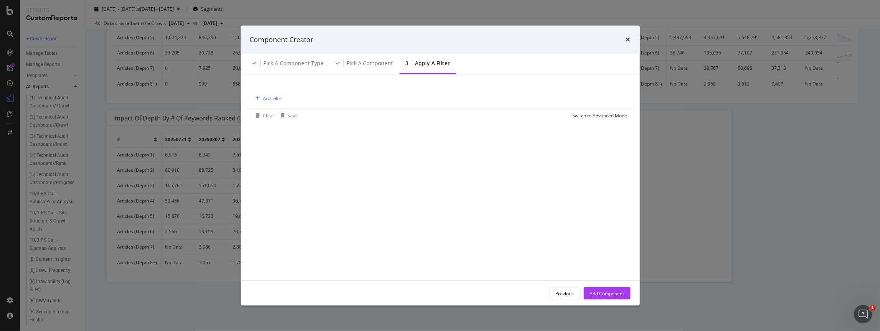
drag, startPoint x: 537, startPoint y: 186, endPoint x: 549, endPoint y: 213, distance: 28.7
click at [537, 186] on div "Add Filter Clear Save Switch to Advanced Mode" at bounding box center [440, 178] width 381 height 188
click at [628, 39] on icon "times" at bounding box center [628, 39] width 5 height 6
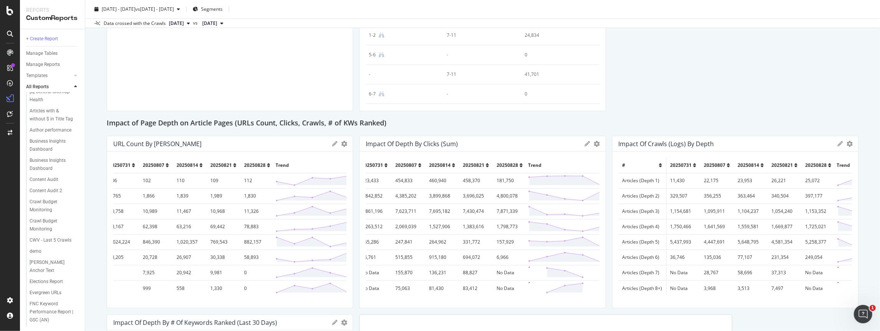
scroll to position [291, 0]
click at [52, 281] on div "New Custom Report" at bounding box center [50, 283] width 41 height 8
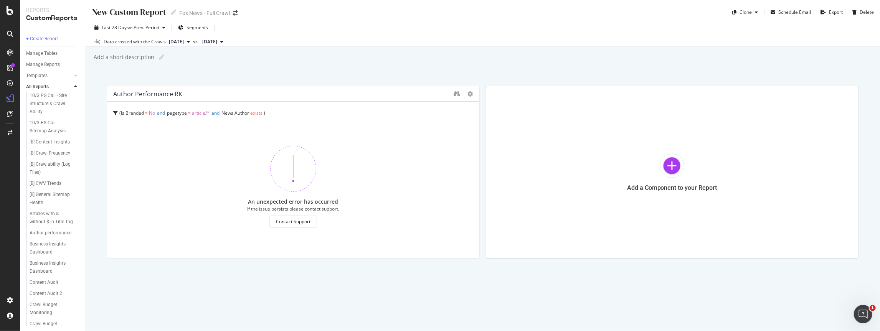
scroll to position [291, 0]
click at [46, 247] on div "FNC Keyword Performance Report | GSC (AN)" at bounding box center [53, 241] width 46 height 24
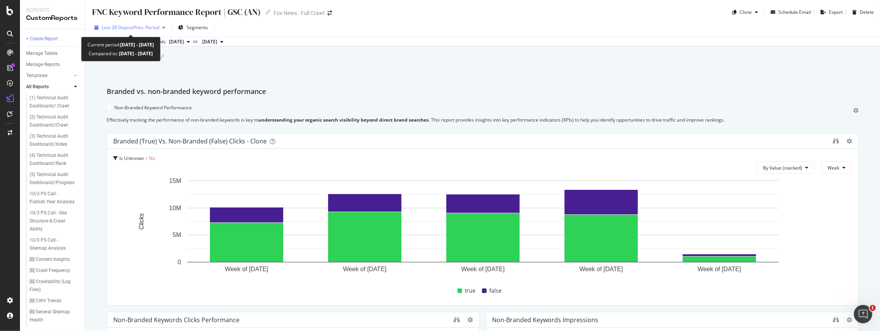
click at [129, 29] on span "vs Prev. Period" at bounding box center [144, 27] width 30 height 7
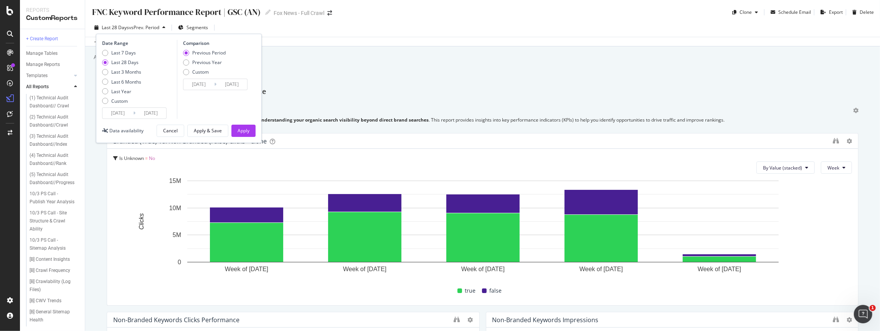
click at [139, 115] on input "[DATE]" at bounding box center [150, 113] width 31 height 11
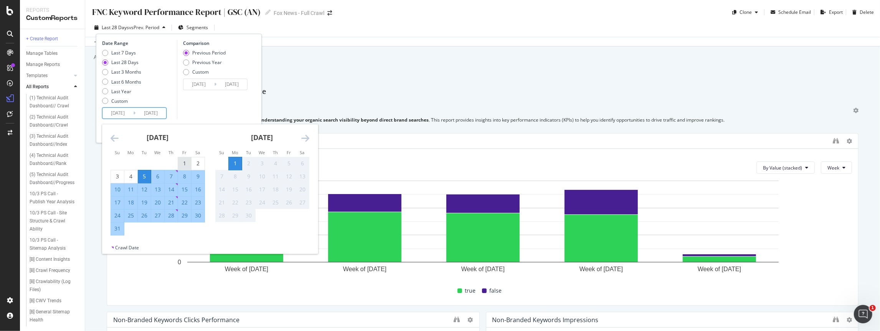
click at [186, 165] on div "1" at bounding box center [184, 164] width 13 height 8
type input "[DATE]"
click at [191, 107] on div "Comparison Previous Period Previous Year Custom [DATE] Navigate forward to inte…" at bounding box center [213, 79] width 73 height 79
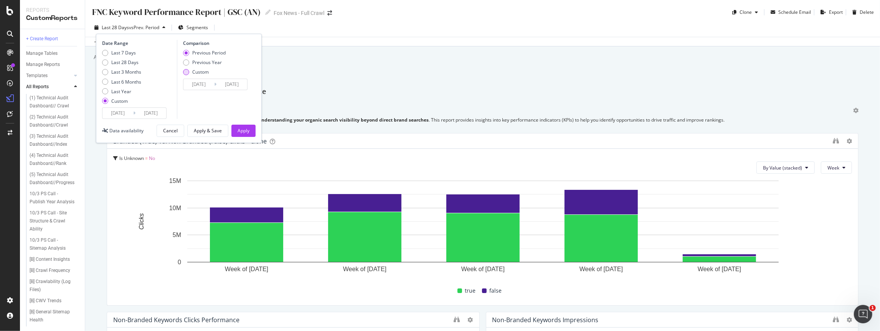
click at [187, 71] on div "Custom" at bounding box center [186, 72] width 6 height 6
click at [212, 111] on div "Comparison Previous Period Previous Year Custom [DATE] Navigate forward to inte…" at bounding box center [213, 79] width 73 height 79
click at [239, 129] on div "Apply" at bounding box center [244, 130] width 12 height 7
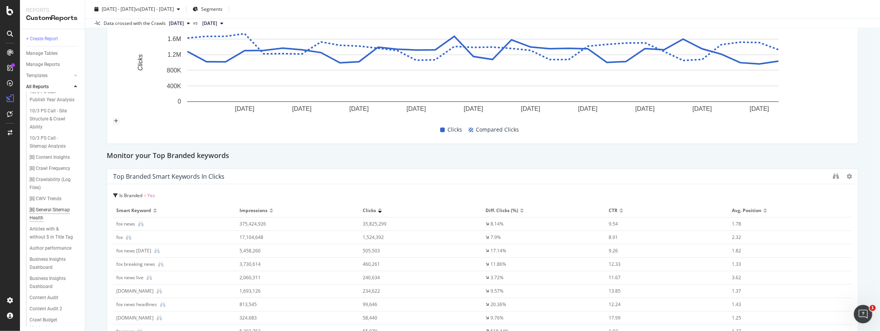
scroll to position [101, 0]
click at [48, 170] on div "[B] Crawl Frequency" at bounding box center [50, 170] width 41 height 8
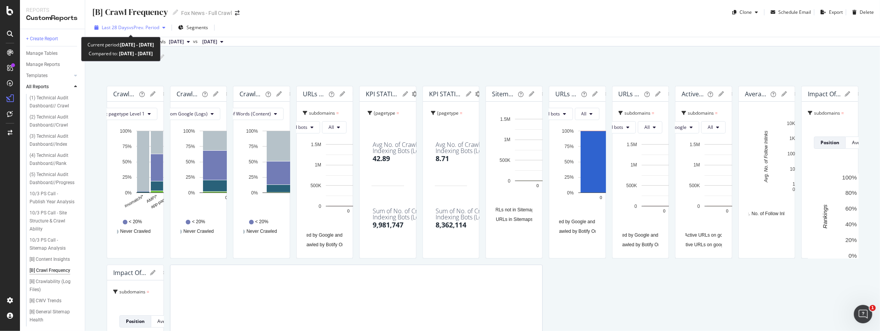
click at [144, 29] on span "vs Prev. Period" at bounding box center [144, 27] width 30 height 7
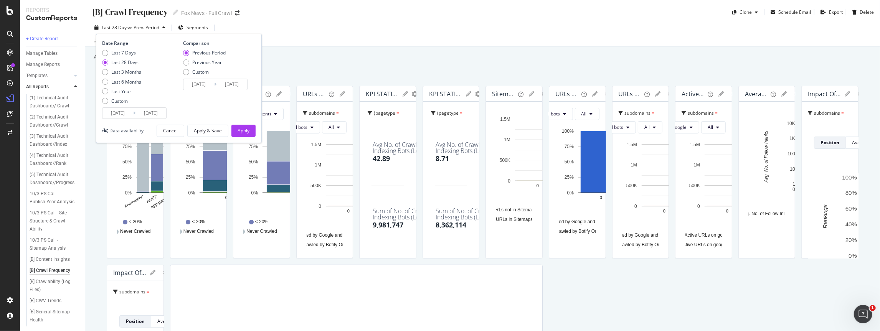
click at [151, 115] on input "[DATE]" at bounding box center [150, 113] width 31 height 11
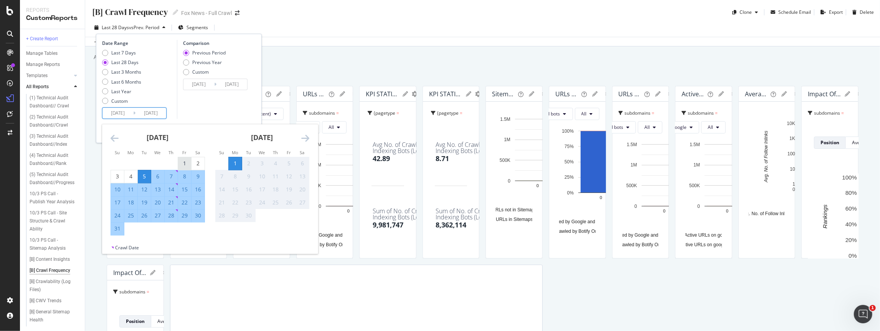
click at [189, 162] on div "1" at bounding box center [184, 164] width 13 height 8
type input "[DATE]"
click at [118, 225] on div "31" at bounding box center [117, 229] width 13 height 8
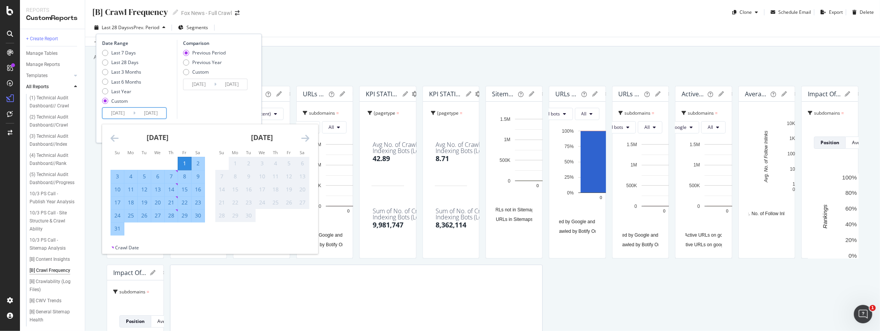
type input "[DATE]"
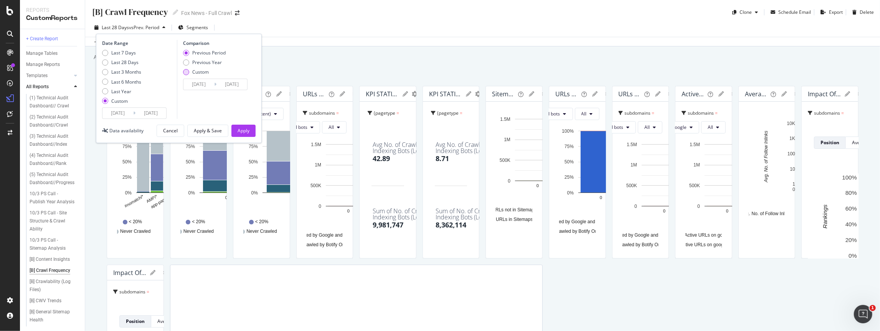
click at [188, 74] on div "Custom" at bounding box center [204, 72] width 43 height 7
click at [242, 129] on div "Apply" at bounding box center [244, 130] width 12 height 7
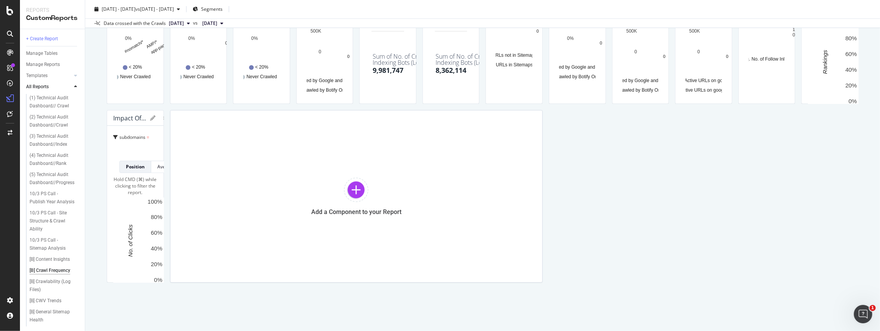
scroll to position [2281, 0]
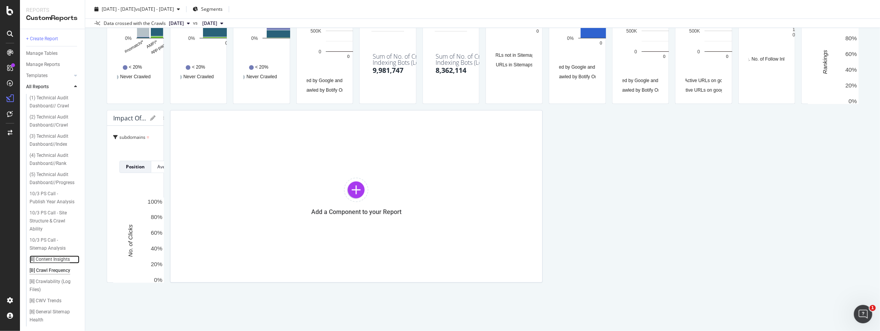
click at [47, 259] on div "[B] Content Insights" at bounding box center [50, 260] width 40 height 8
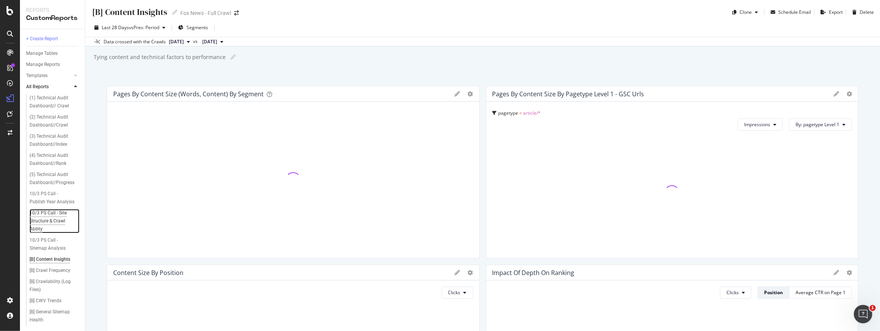
click at [50, 226] on div "10/3 PS Call - Site Structure & Crawl Ability" at bounding box center [53, 221] width 46 height 24
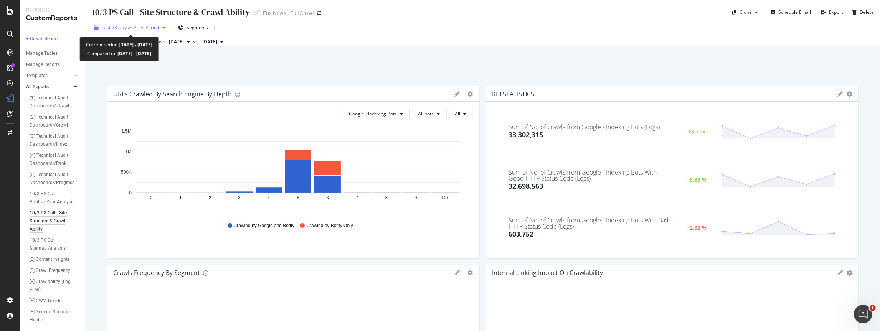
click at [130, 28] on span "vs Prev. Period" at bounding box center [144, 27] width 30 height 7
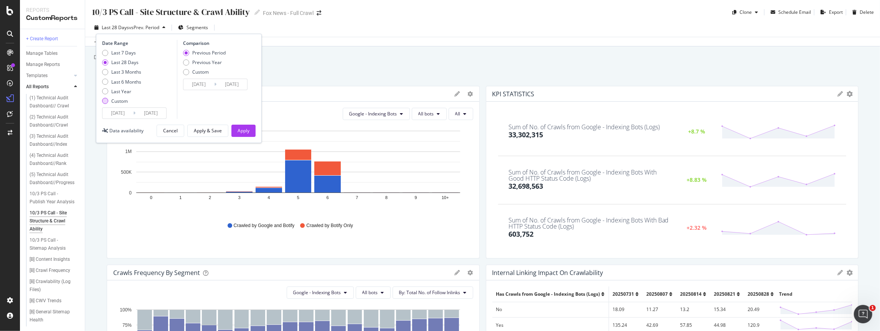
click at [125, 101] on div "Custom" at bounding box center [119, 101] width 16 height 7
click at [194, 73] on div "Custom" at bounding box center [200, 72] width 16 height 7
click at [249, 133] on button "Apply" at bounding box center [243, 131] width 24 height 12
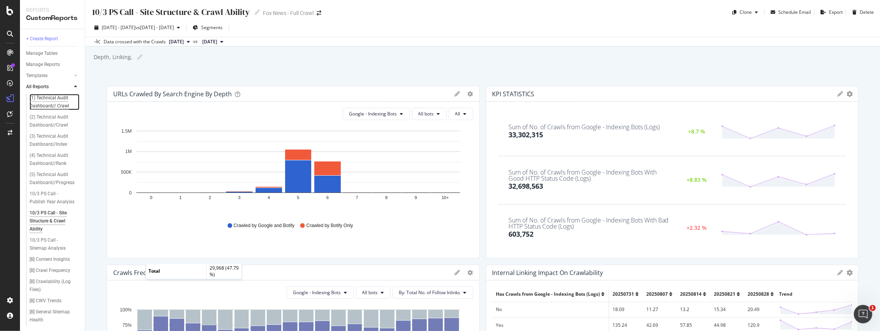
click at [56, 99] on div "(1) Technical Audit Dashboard// Crawl" at bounding box center [53, 102] width 46 height 16
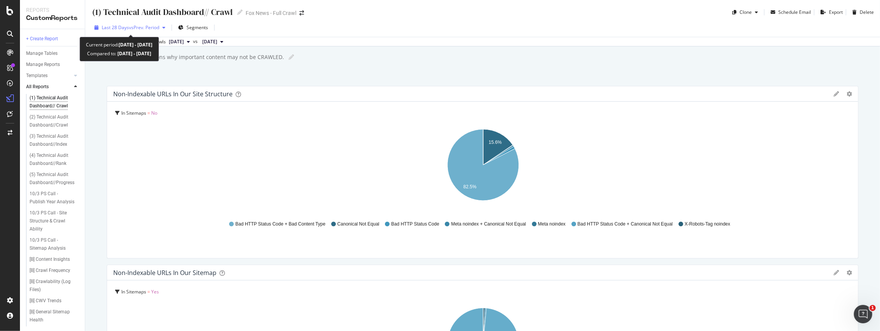
click at [155, 29] on span "vs Prev. Period" at bounding box center [144, 27] width 30 height 7
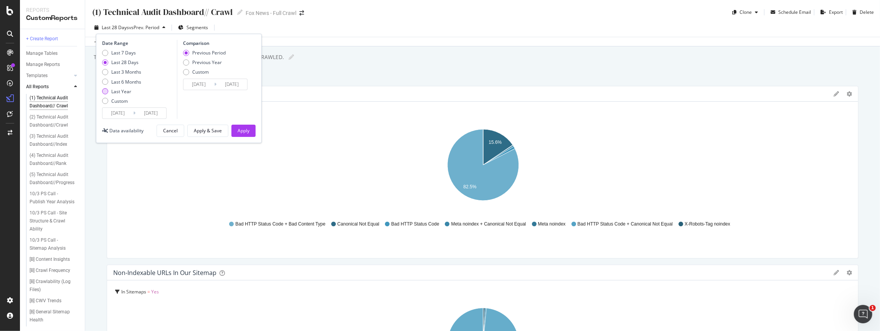
click at [119, 89] on div "Last Year" at bounding box center [121, 91] width 20 height 7
type input "[DATE]"
click at [246, 130] on div "Apply" at bounding box center [244, 130] width 12 height 7
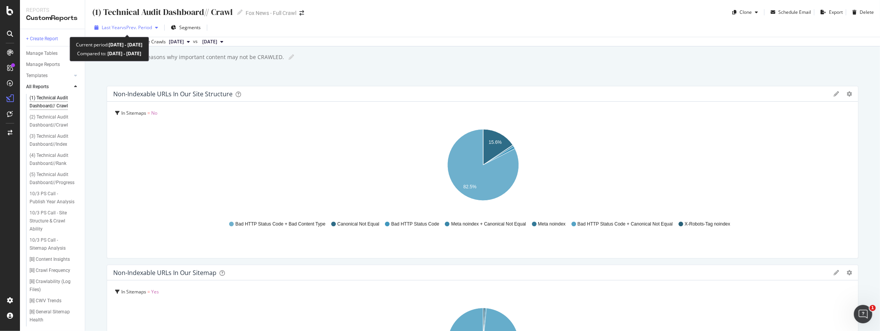
click at [146, 30] on span "vs Prev. Period" at bounding box center [137, 27] width 30 height 7
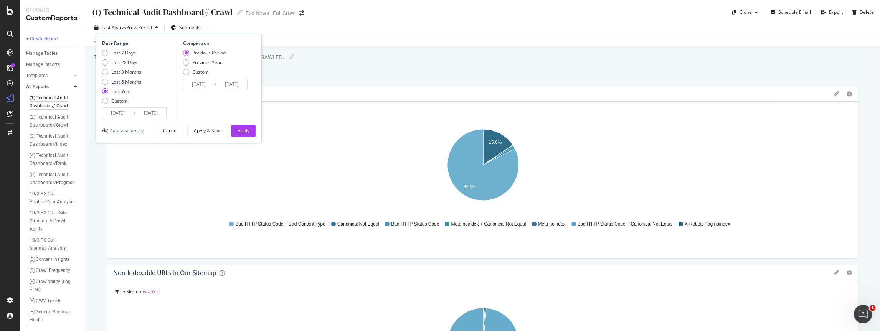
click at [111, 93] on div "Last Year" at bounding box center [121, 91] width 20 height 7
click at [107, 92] on div "Last Year" at bounding box center [105, 91] width 6 height 6
click at [105, 102] on div "Custom" at bounding box center [105, 101] width 6 height 6
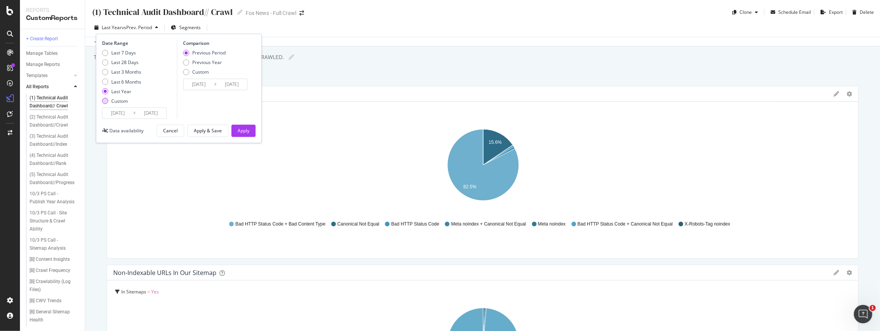
type input "[DATE]"
click at [209, 49] on div "Comparison Previous Period Previous Year Custom [DATE] Navigate forward to inte…" at bounding box center [213, 79] width 73 height 79
click at [206, 44] on div "Comparison" at bounding box center [216, 43] width 67 height 7
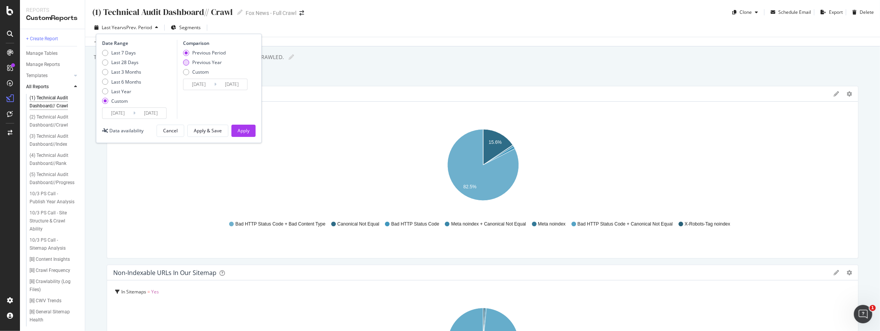
click at [201, 65] on div "Previous Year" at bounding box center [207, 62] width 30 height 7
type input "[DATE]"
click at [199, 72] on div "Custom" at bounding box center [200, 72] width 16 height 7
click at [202, 49] on div "Comparison Previous Period Previous Year Custom [DATE] Navigate forward to inte…" at bounding box center [213, 79] width 73 height 79
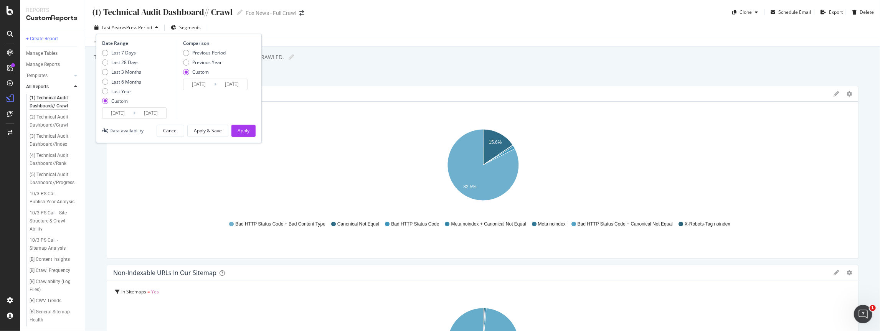
click at [359, 140] on icon "15.6% 82.5%" at bounding box center [482, 169] width 739 height 89
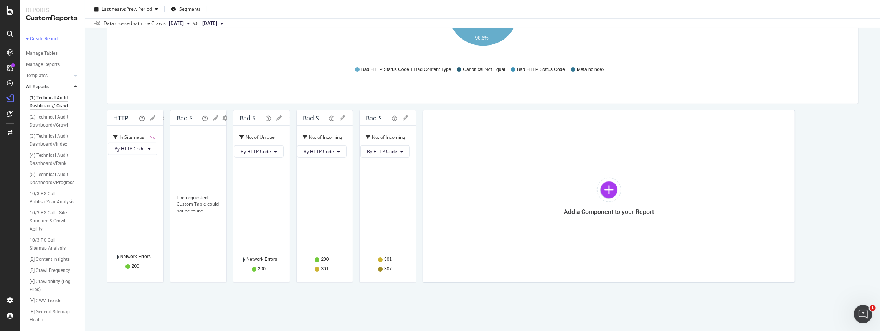
scroll to position [1208, 0]
click at [63, 122] on div "(2) Technical Audit Dashboard//Crawl" at bounding box center [52, 121] width 45 height 16
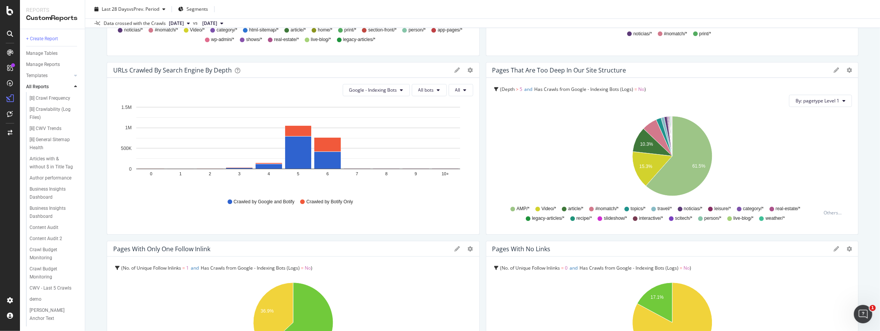
scroll to position [291, 0]
click at [43, 317] on div "Visibility Performance" at bounding box center [51, 317] width 43 height 16
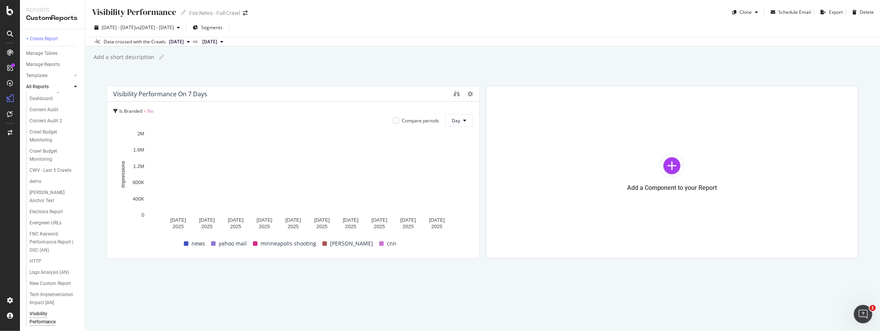
scroll to position [291, 0]
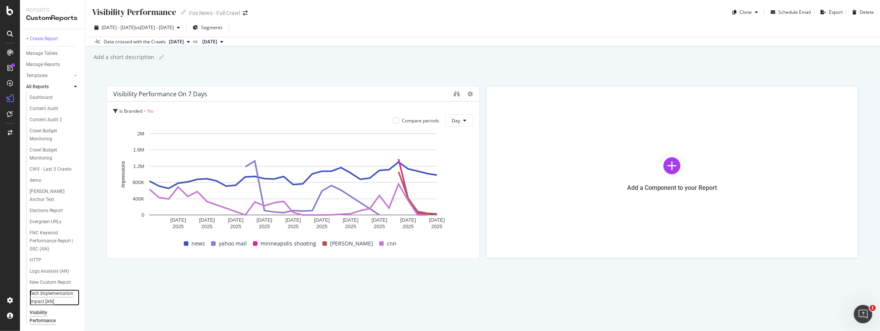
click at [51, 300] on div "Tech Implementation Impact [AN]" at bounding box center [52, 298] width 45 height 16
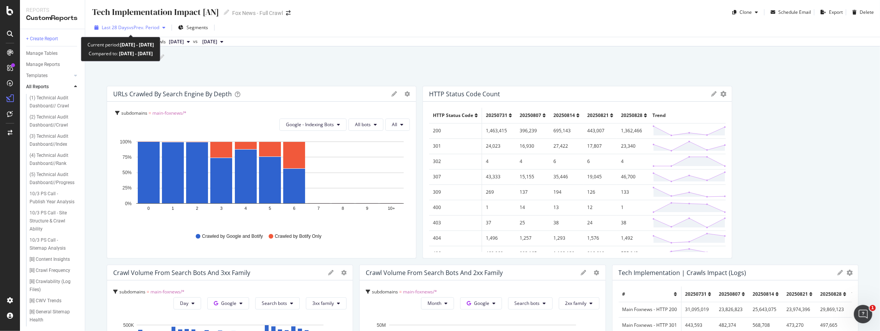
click at [141, 29] on span "vs Prev. Period" at bounding box center [144, 27] width 30 height 7
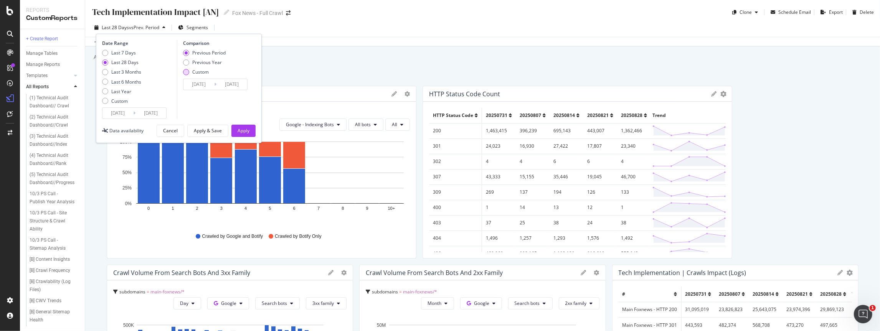
click at [200, 71] on div "Custom" at bounding box center [200, 72] width 16 height 7
click at [122, 101] on div "Custom" at bounding box center [119, 101] width 16 height 7
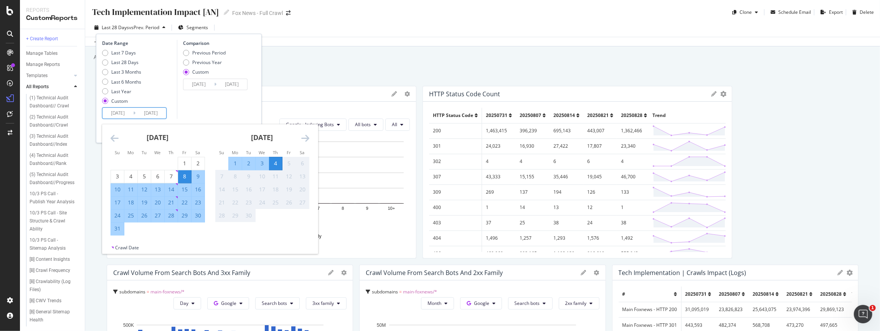
click at [114, 113] on input "[DATE]" at bounding box center [117, 113] width 31 height 11
click at [184, 160] on div "1" at bounding box center [184, 164] width 13 height 8
type input "[DATE]"
click at [117, 229] on div "31" at bounding box center [117, 229] width 13 height 8
type input "[DATE]"
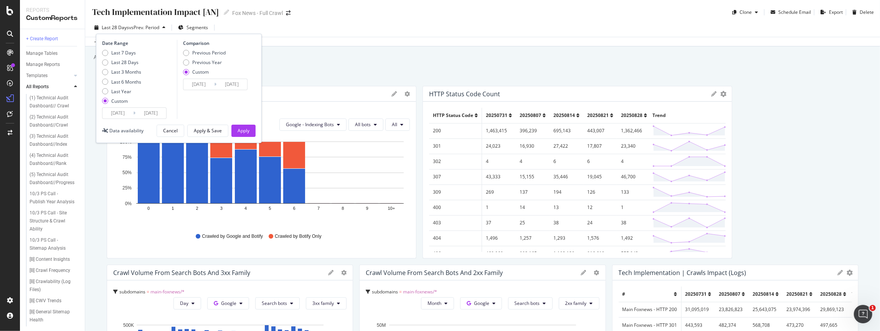
drag, startPoint x: 201, startPoint y: 97, endPoint x: 201, endPoint y: 85, distance: 12.3
click at [201, 97] on div "Comparison Previous Period Previous Year Custom [DATE] Navigate forward to inte…" at bounding box center [213, 79] width 73 height 79
click at [201, 84] on input "[DATE]" at bounding box center [198, 84] width 31 height 11
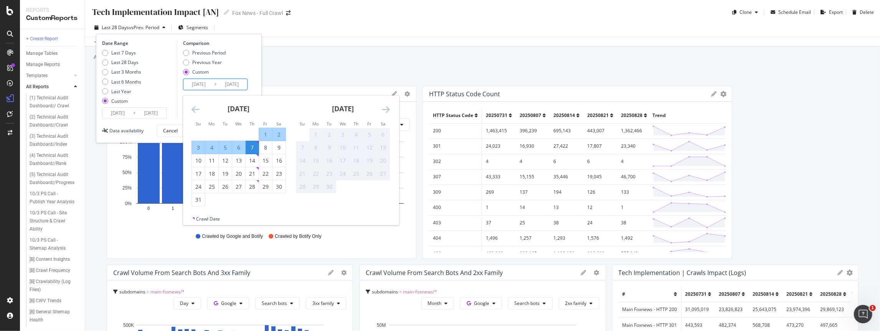
click at [196, 108] on icon "Move backward to switch to the previous month." at bounding box center [195, 109] width 8 height 9
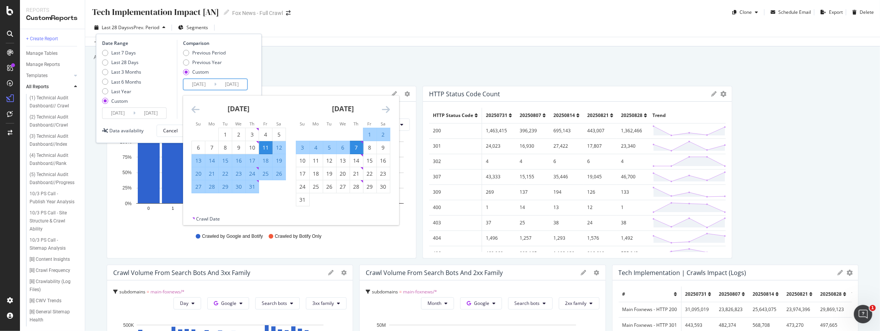
drag, startPoint x: 225, startPoint y: 134, endPoint x: 238, endPoint y: 154, distance: 23.3
click at [225, 134] on div "1" at bounding box center [225, 135] width 13 height 8
type input "[DATE]"
click at [252, 188] on div "31" at bounding box center [252, 187] width 13 height 8
type input "[DATE]"
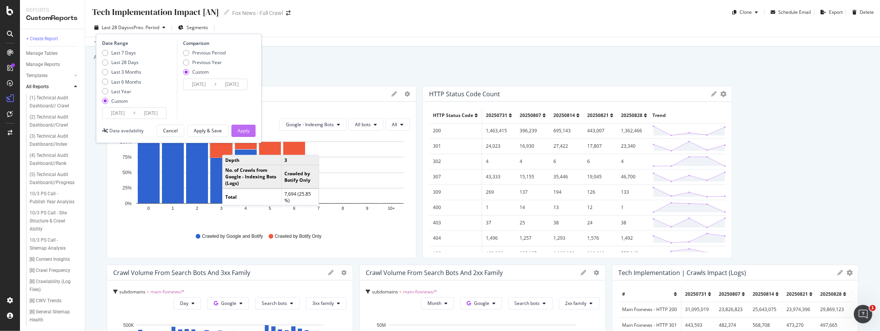
click at [240, 130] on div "Apply" at bounding box center [244, 130] width 12 height 7
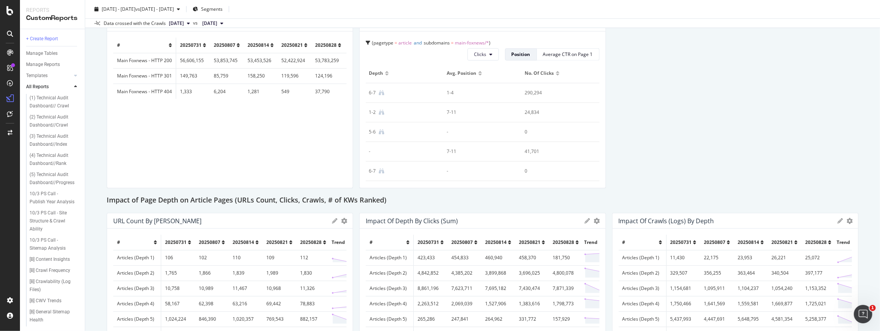
scroll to position [405, 0]
